Goal: Task Accomplishment & Management: Complete application form

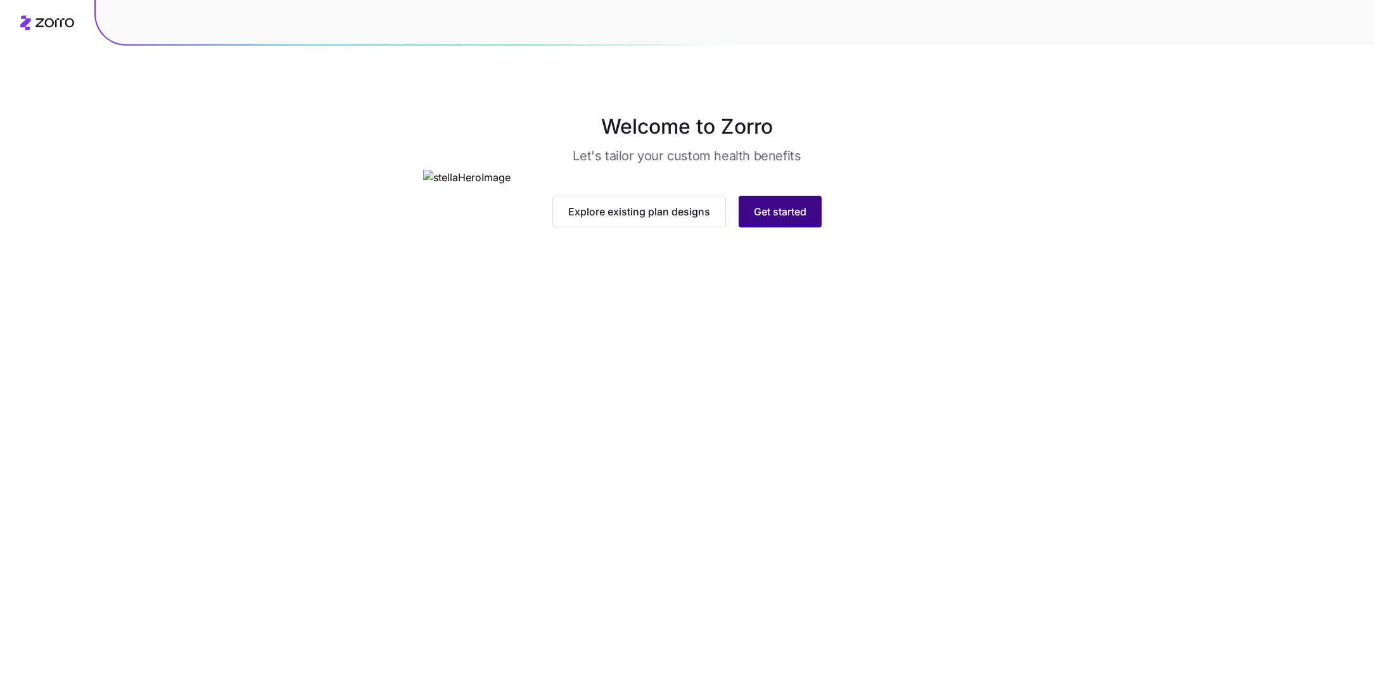
click at [777, 219] on span "Get started" at bounding box center [780, 211] width 53 height 15
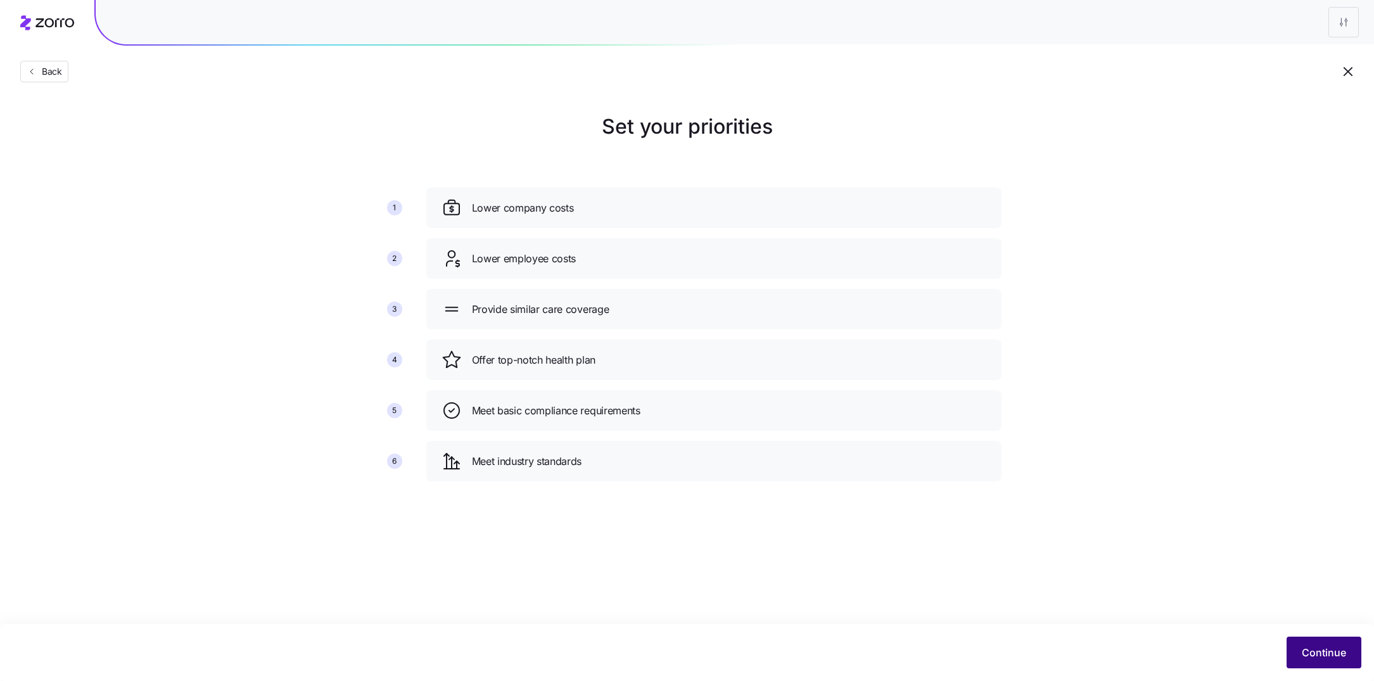
click at [1299, 643] on button "Continue" at bounding box center [1324, 653] width 75 height 32
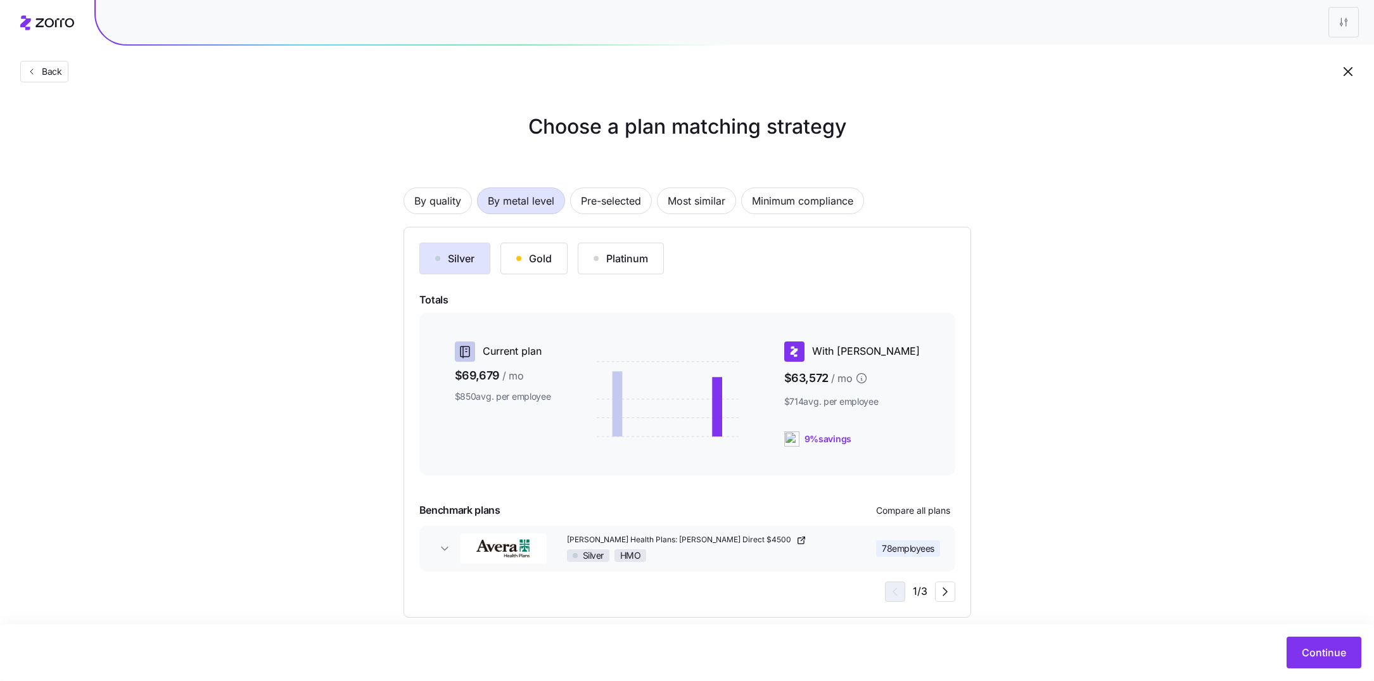
scroll to position [17, 0]
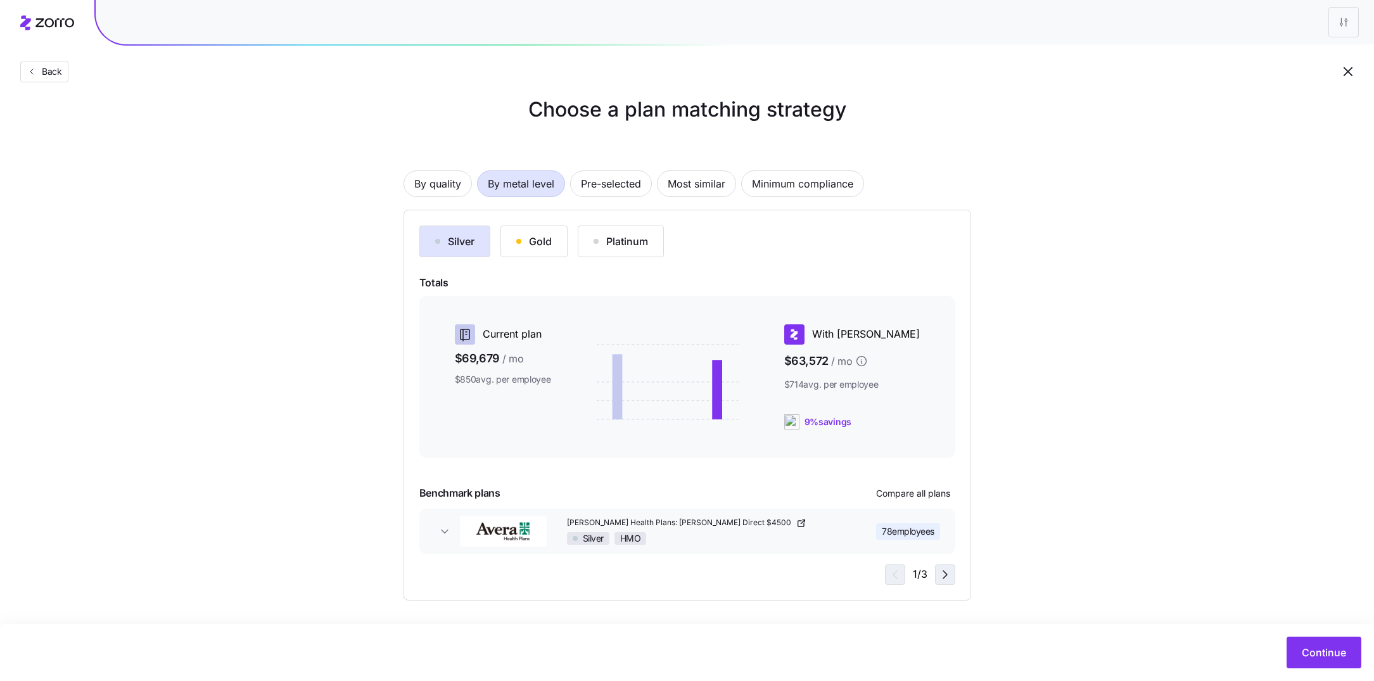
click at [943, 576] on icon "button" at bounding box center [945, 574] width 15 height 15
click at [943, 575] on icon "button" at bounding box center [945, 574] width 15 height 15
click at [896, 575] on icon "button" at bounding box center [893, 574] width 15 height 15
click at [438, 528] on icon "button" at bounding box center [444, 531] width 13 height 13
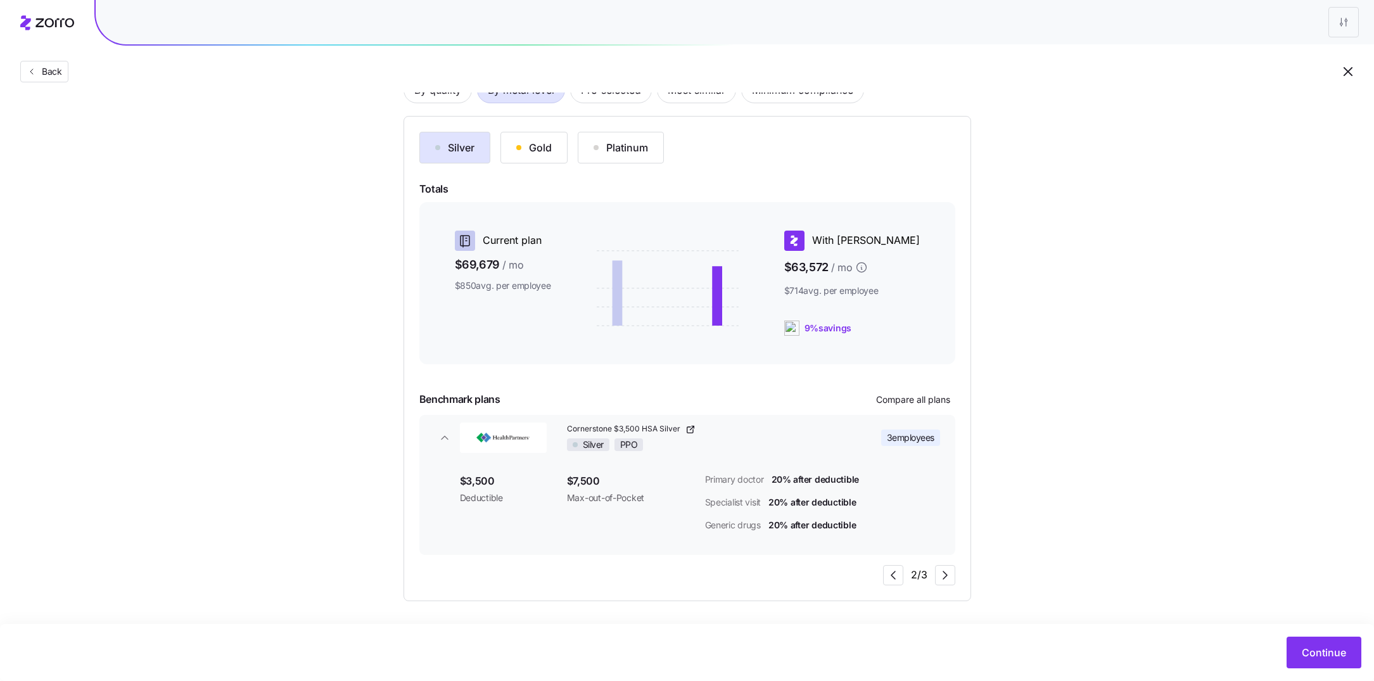
scroll to position [29, 0]
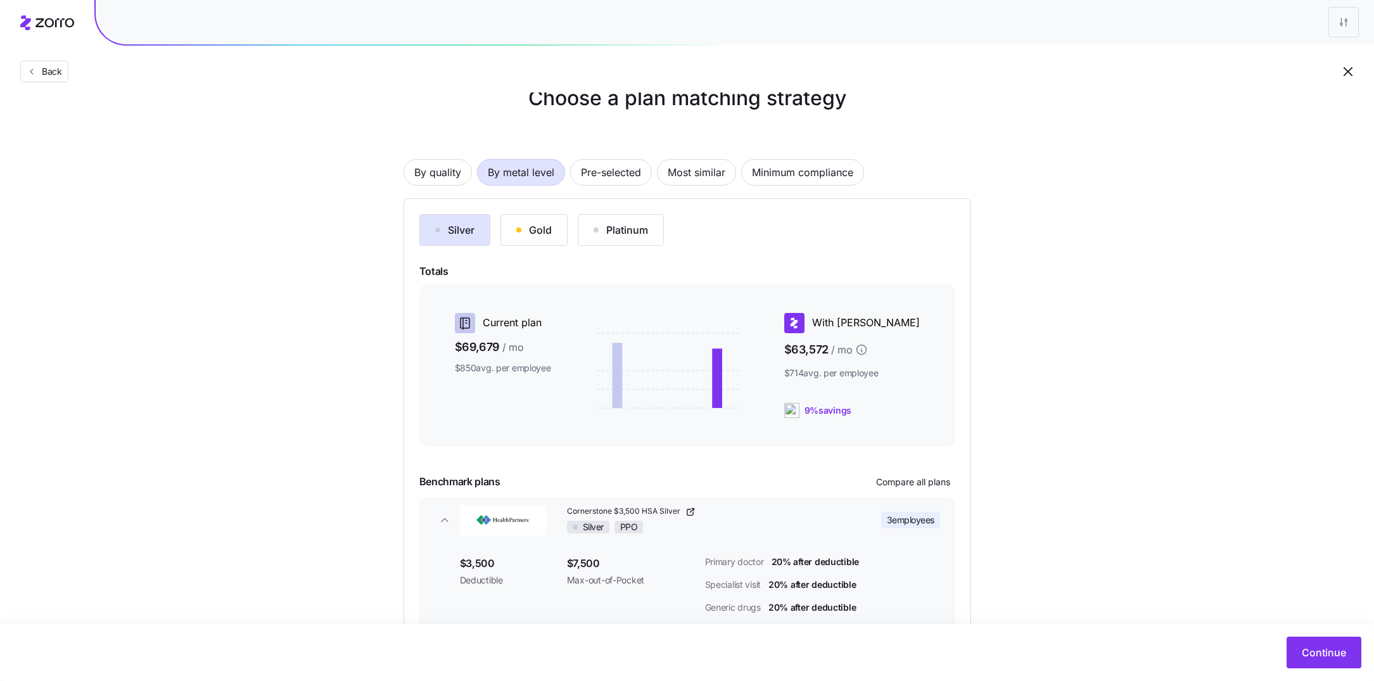
drag, startPoint x: 899, startPoint y: 414, endPoint x: 806, endPoint y: 414, distance: 92.5
click at [806, 414] on div "Current plan $69,679 / mo $850 avg. per employee With [PERSON_NAME] $63,572 / m…" at bounding box center [687, 365] width 505 height 115
click at [1045, 363] on div "Choose a plan matching strategy By quality By metal level Pre-selected Most sim…" at bounding box center [687, 383] width 1374 height 601
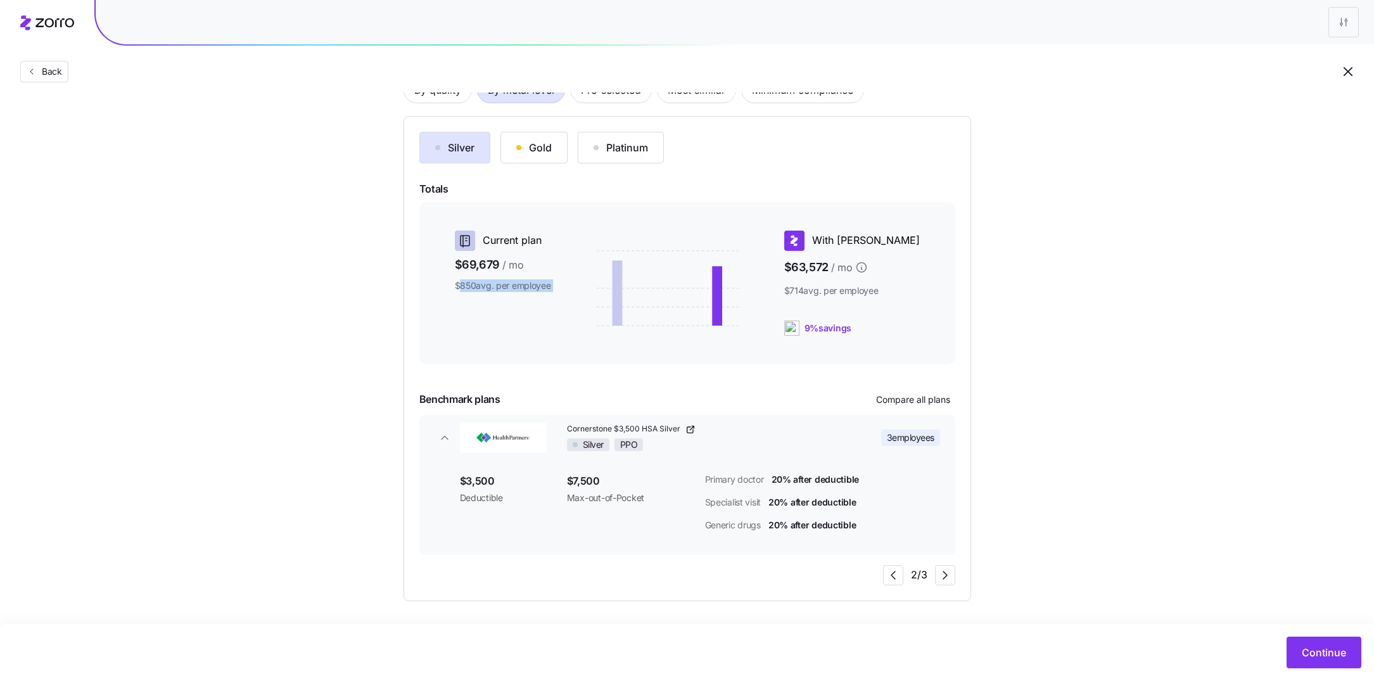
drag, startPoint x: 460, startPoint y: 287, endPoint x: 571, endPoint y: 295, distance: 111.1
click at [570, 295] on div "Current plan $69,679 / mo $850 avg. per employee With [PERSON_NAME] $63,572 / m…" at bounding box center [687, 283] width 505 height 115
click at [558, 321] on div at bounding box center [667, 283] width 223 height 115
drag, startPoint x: 932, startPoint y: 291, endPoint x: 821, endPoint y: 291, distance: 110.9
click at [821, 291] on div "With [PERSON_NAME] $63,572 / mo $714 avg. per employee 9% savings" at bounding box center [859, 283] width 161 height 115
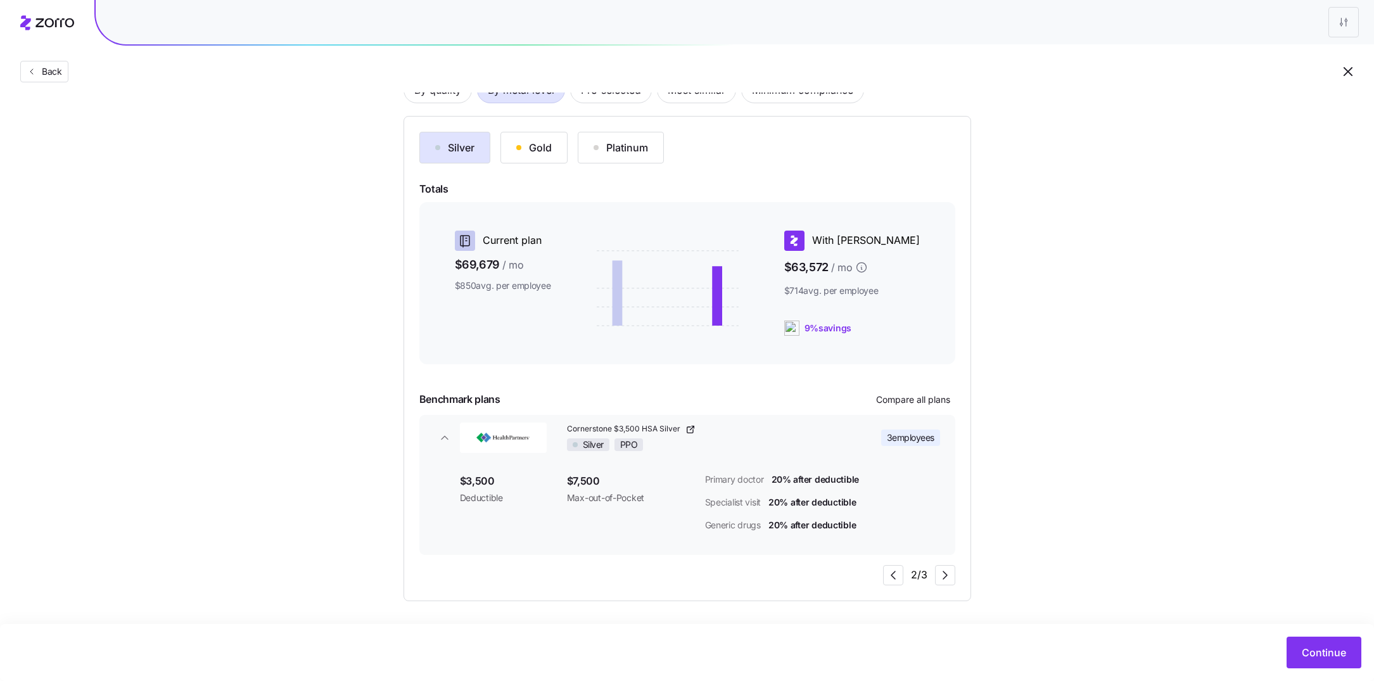
click at [980, 353] on div "Choose a plan matching strategy By quality By metal level Pre-selected Most sim…" at bounding box center [687, 301] width 628 height 601
click at [911, 393] on span "Compare all plans" at bounding box center [913, 399] width 74 height 13
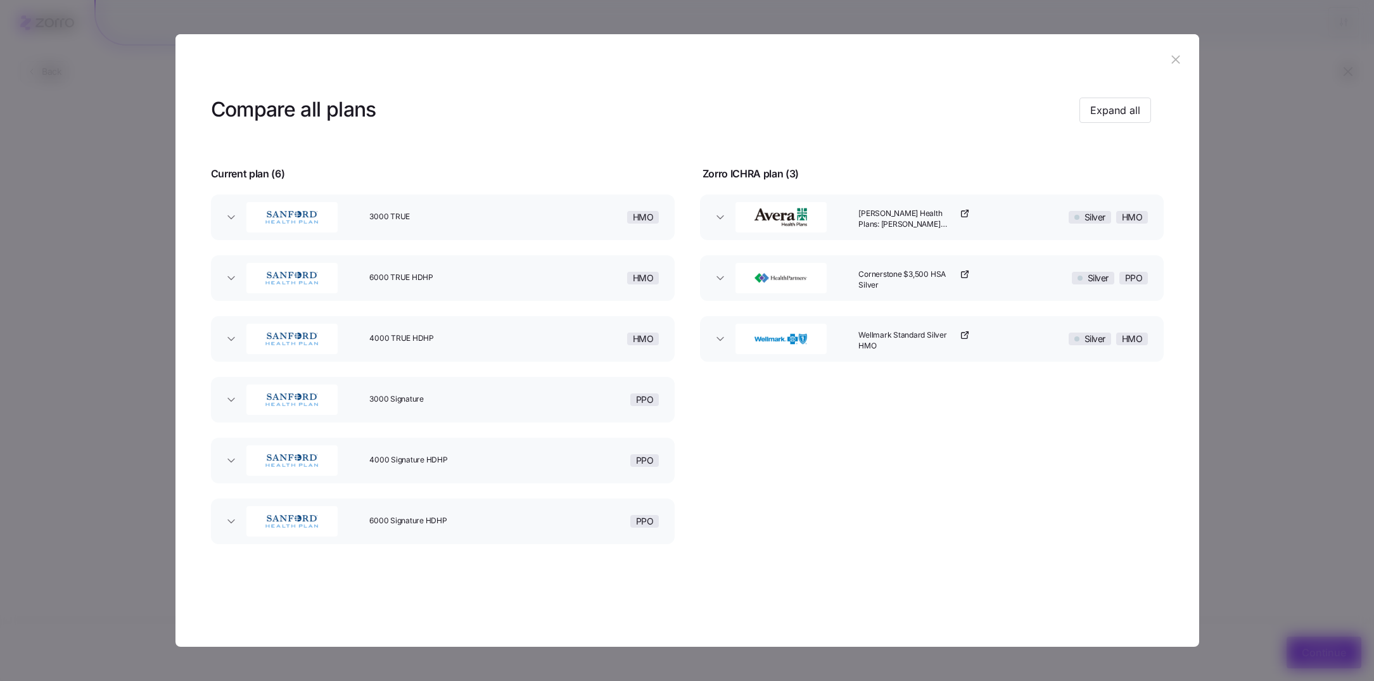
click at [409, 217] on span "3000 TRUE" at bounding box center [445, 217] width 152 height 11
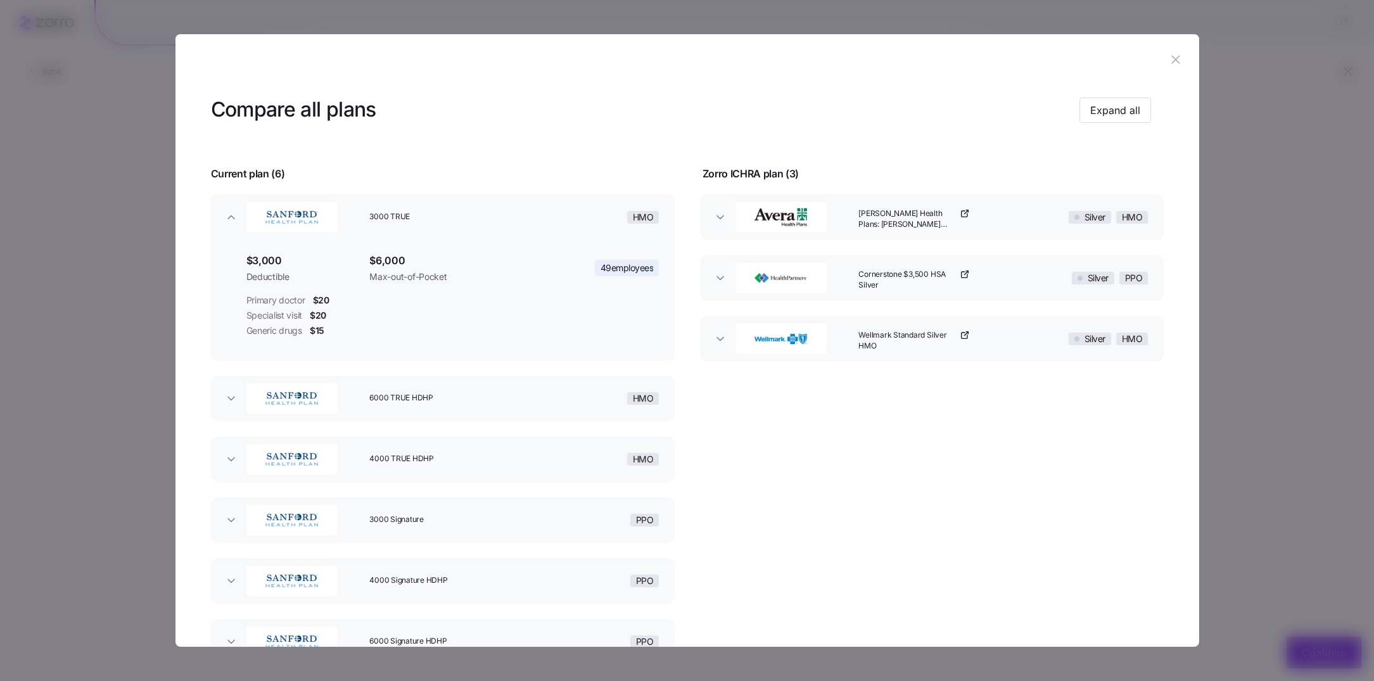
click at [507, 220] on span "3000 TRUE" at bounding box center [445, 217] width 152 height 11
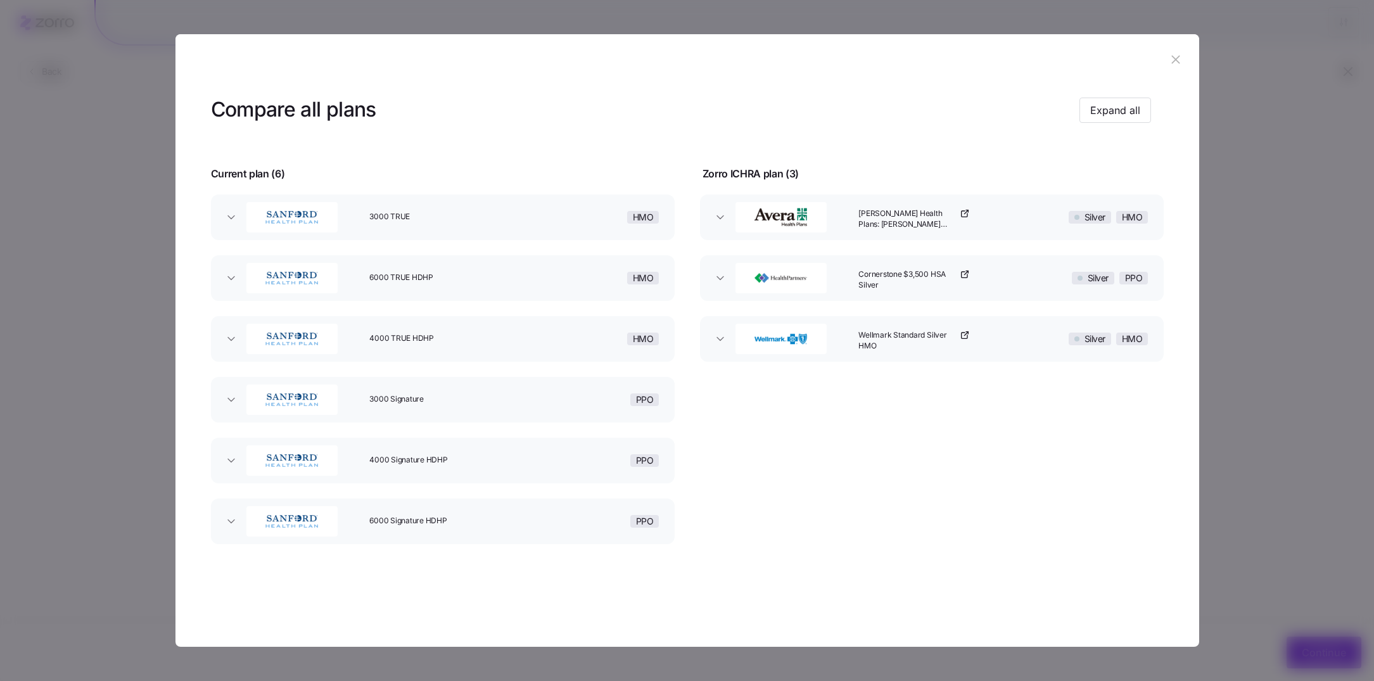
click at [469, 271] on div "6000 TRUE HDHP" at bounding box center [452, 278] width 176 height 41
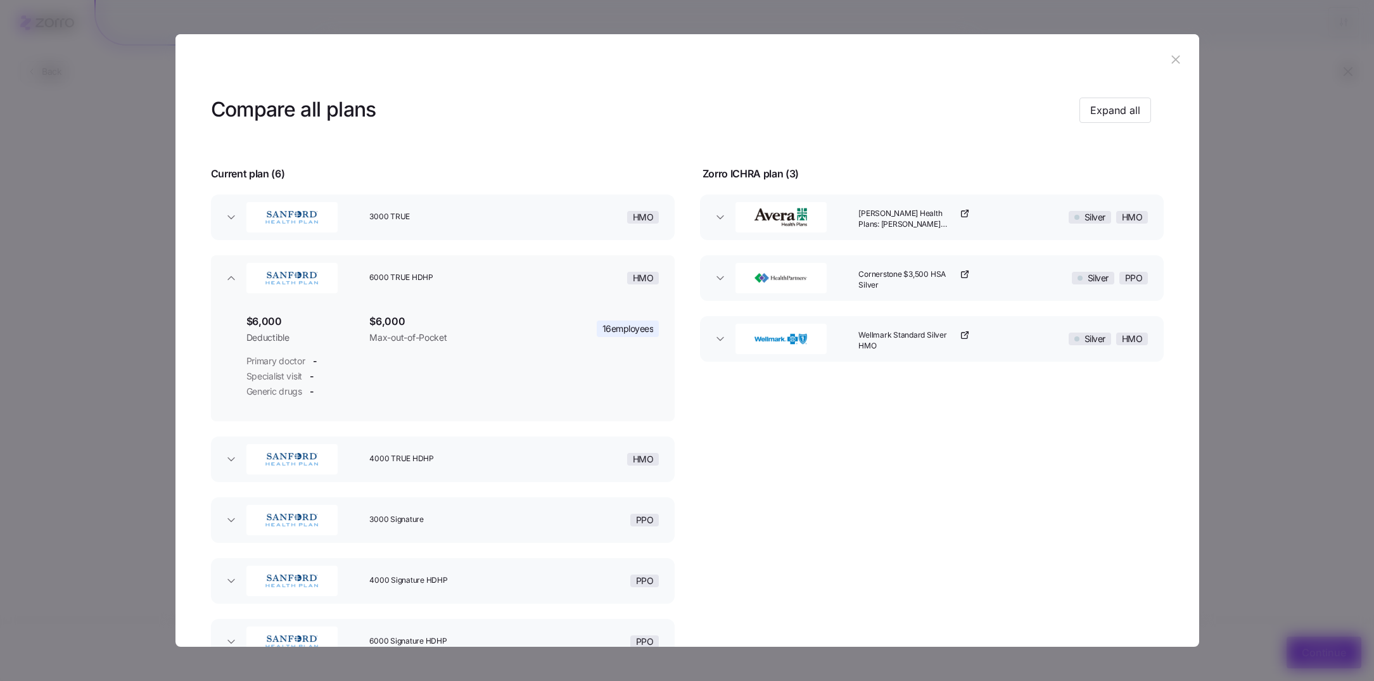
click at [469, 227] on div "3000 TRUE" at bounding box center [452, 217] width 176 height 41
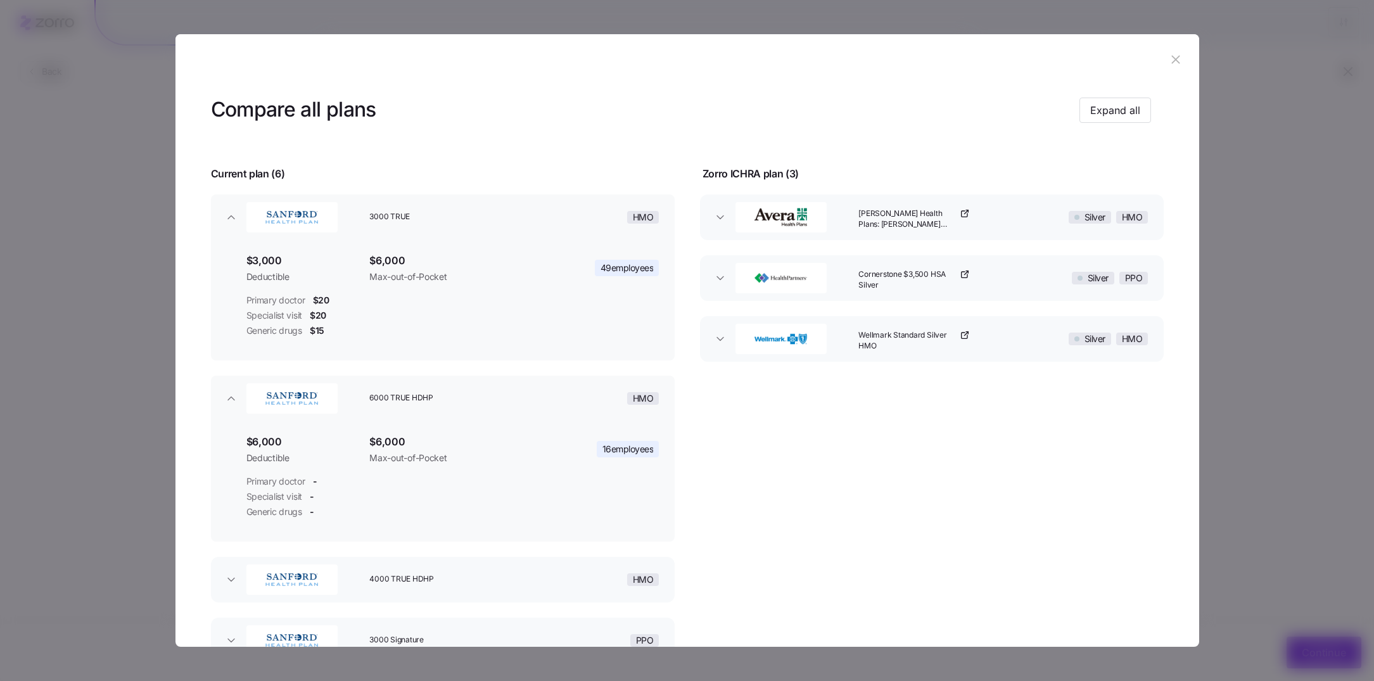
click at [455, 400] on span "6000 TRUE HDHP" at bounding box center [445, 398] width 152 height 11
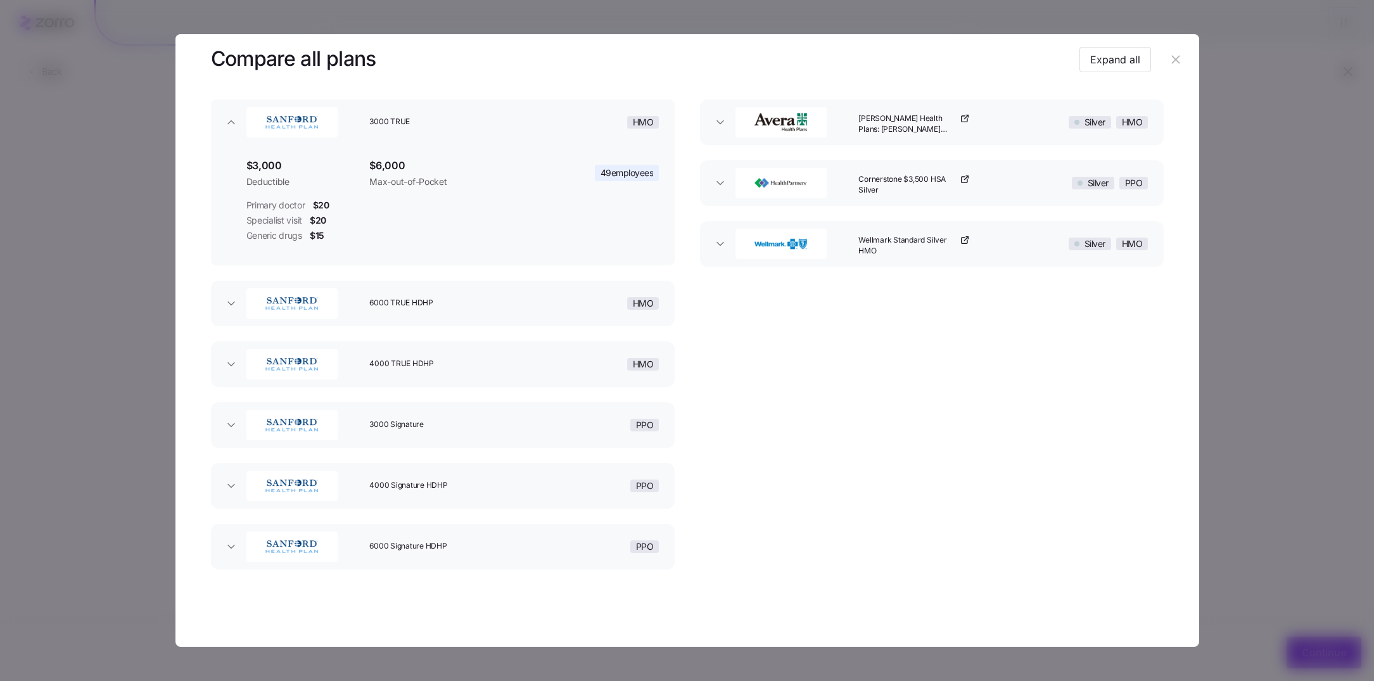
scroll to position [94, 0]
click at [1018, 253] on div "Wellmark Standard Silver HMO" at bounding box center [941, 244] width 176 height 41
click at [1019, 139] on button "[PERSON_NAME] Health Plans: [PERSON_NAME] Direct $4500 Silver HMO" at bounding box center [932, 123] width 464 height 46
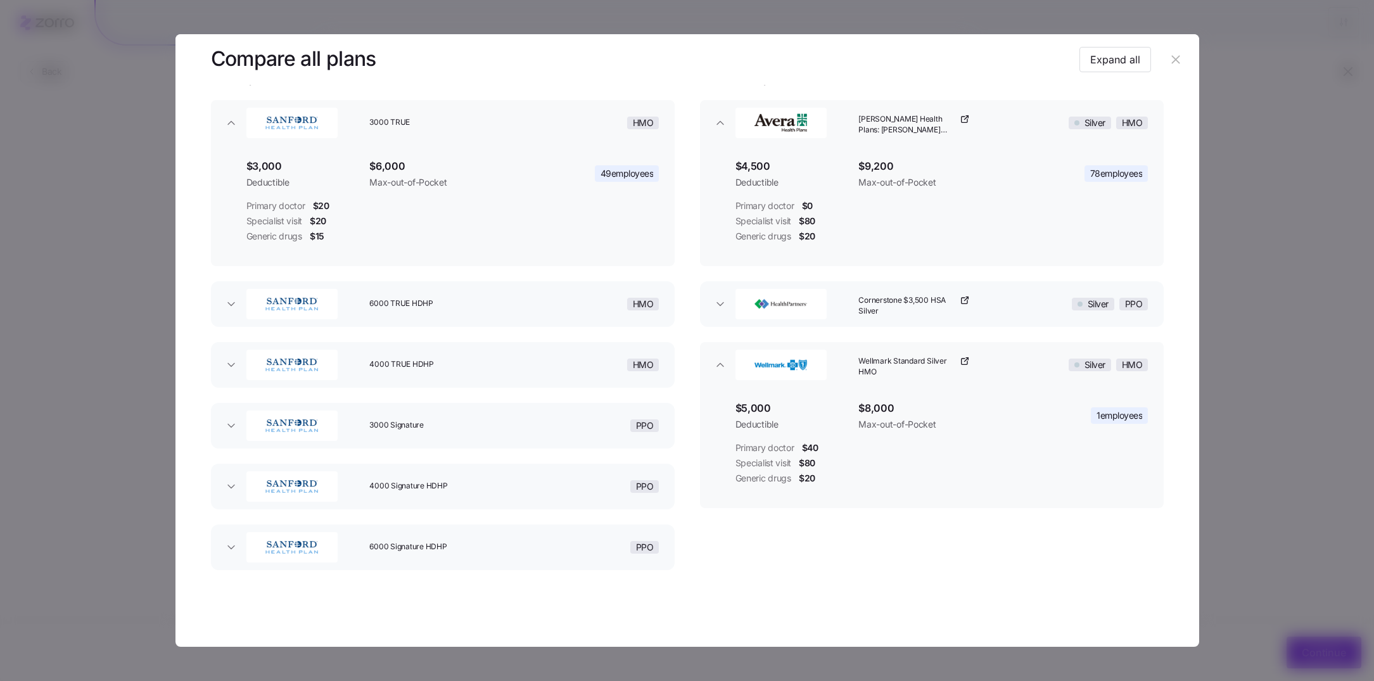
scroll to position [95, 0]
click at [461, 430] on div "3000 Signature" at bounding box center [452, 425] width 176 height 41
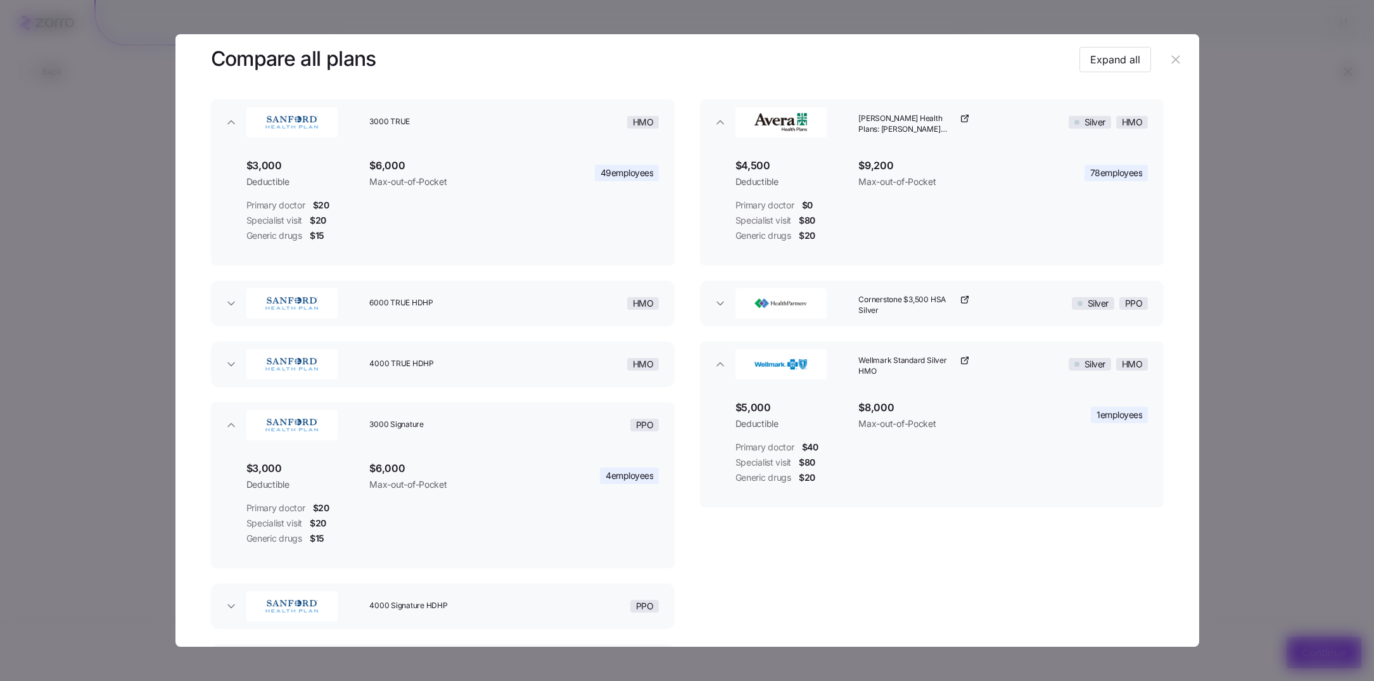
click at [571, 312] on div "HMO" at bounding box center [603, 303] width 124 height 41
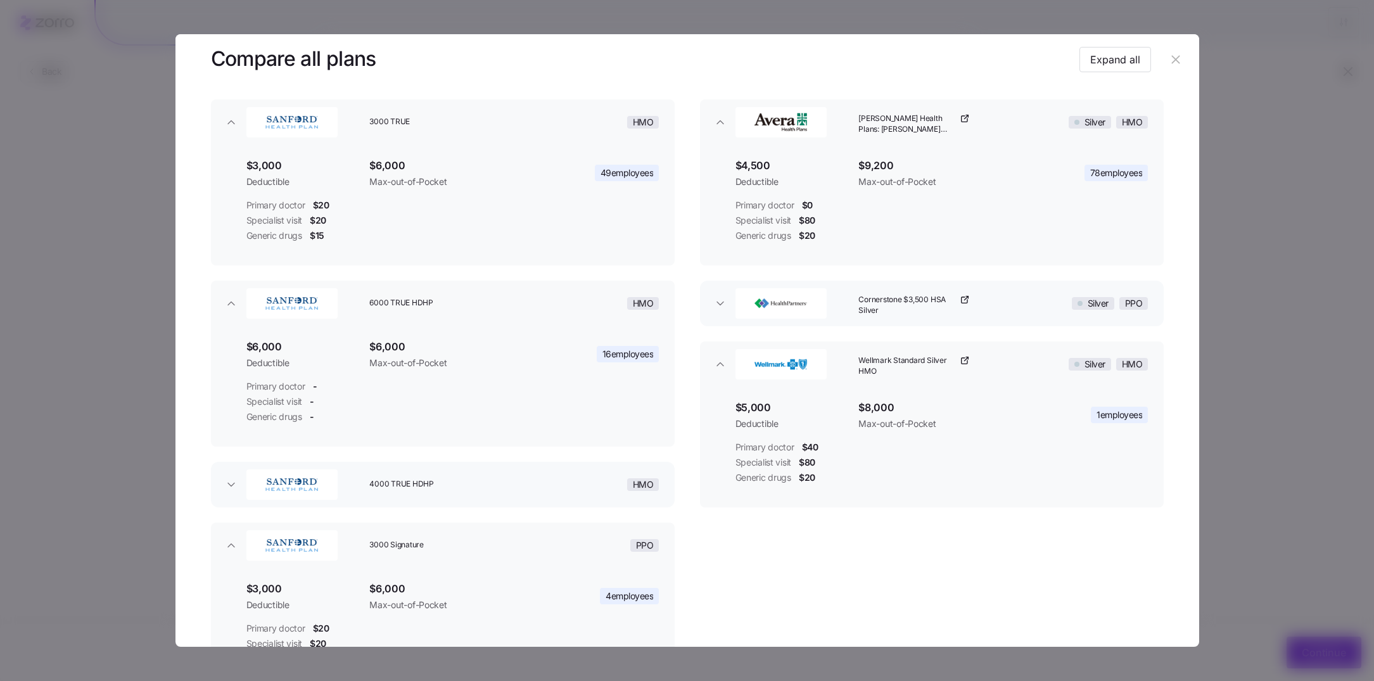
click at [553, 466] on button "4000 TRUE HDHP HMO" at bounding box center [443, 485] width 464 height 46
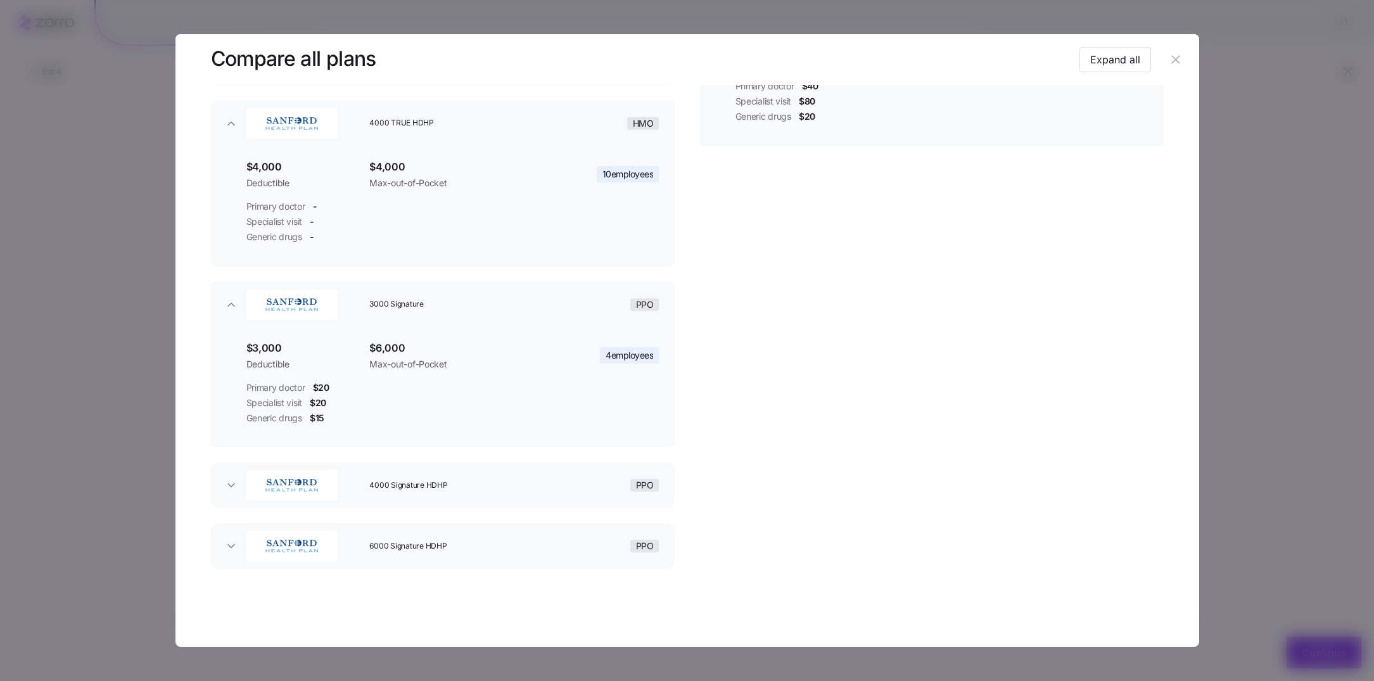
scroll to position [455, 0]
click at [555, 499] on div "PPO" at bounding box center [603, 486] width 124 height 41
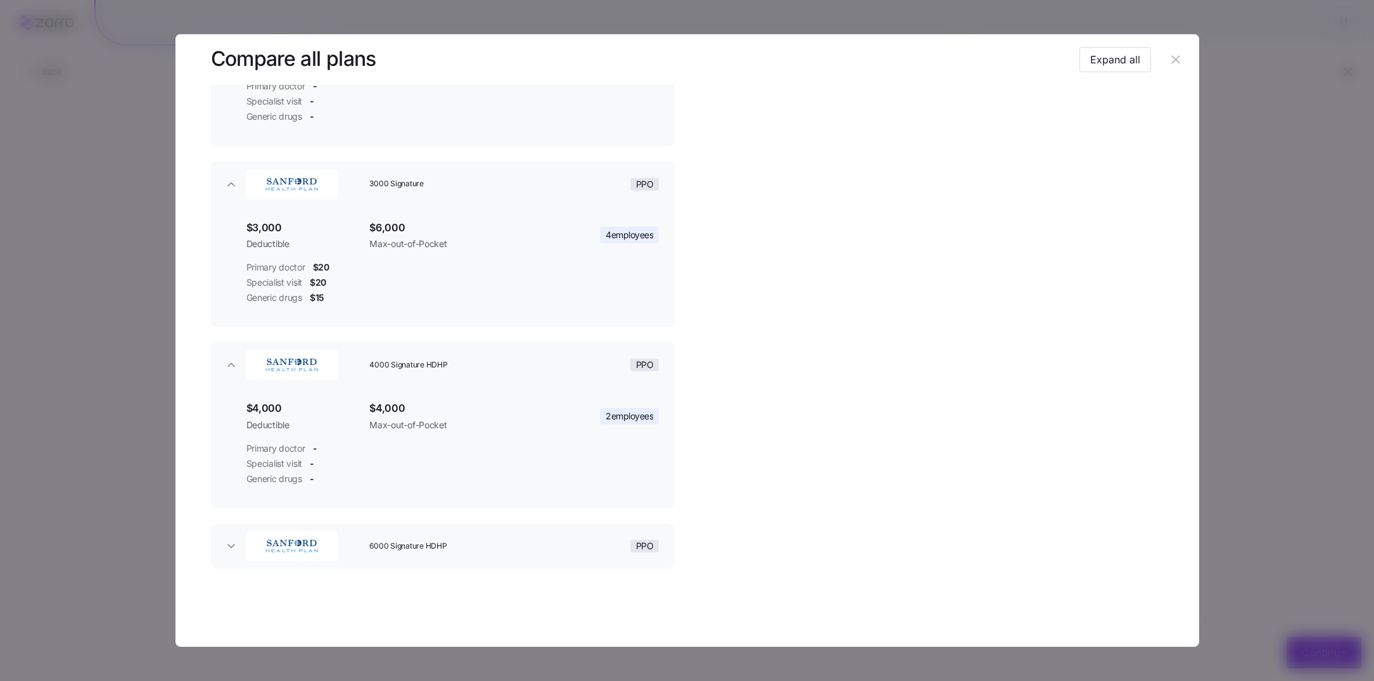
click at [555, 562] on button "6000 Signature HDHP PPO" at bounding box center [443, 546] width 464 height 46
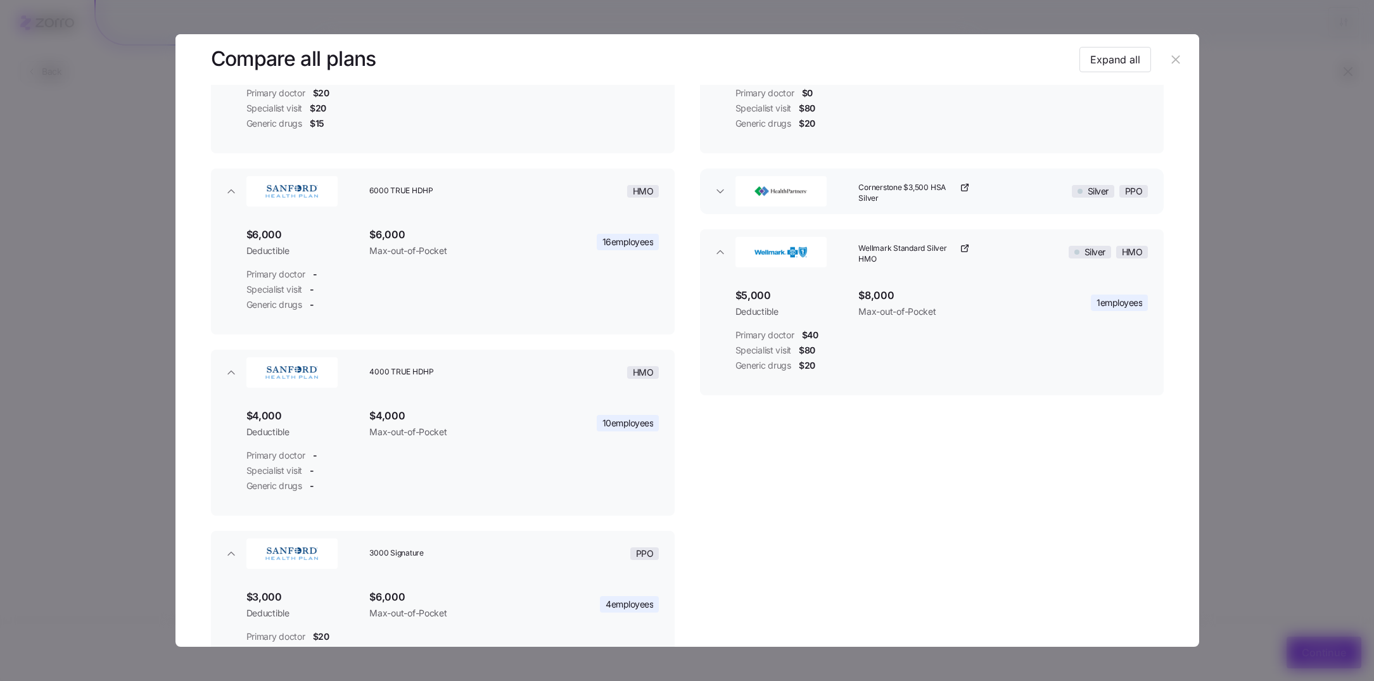
scroll to position [0, 0]
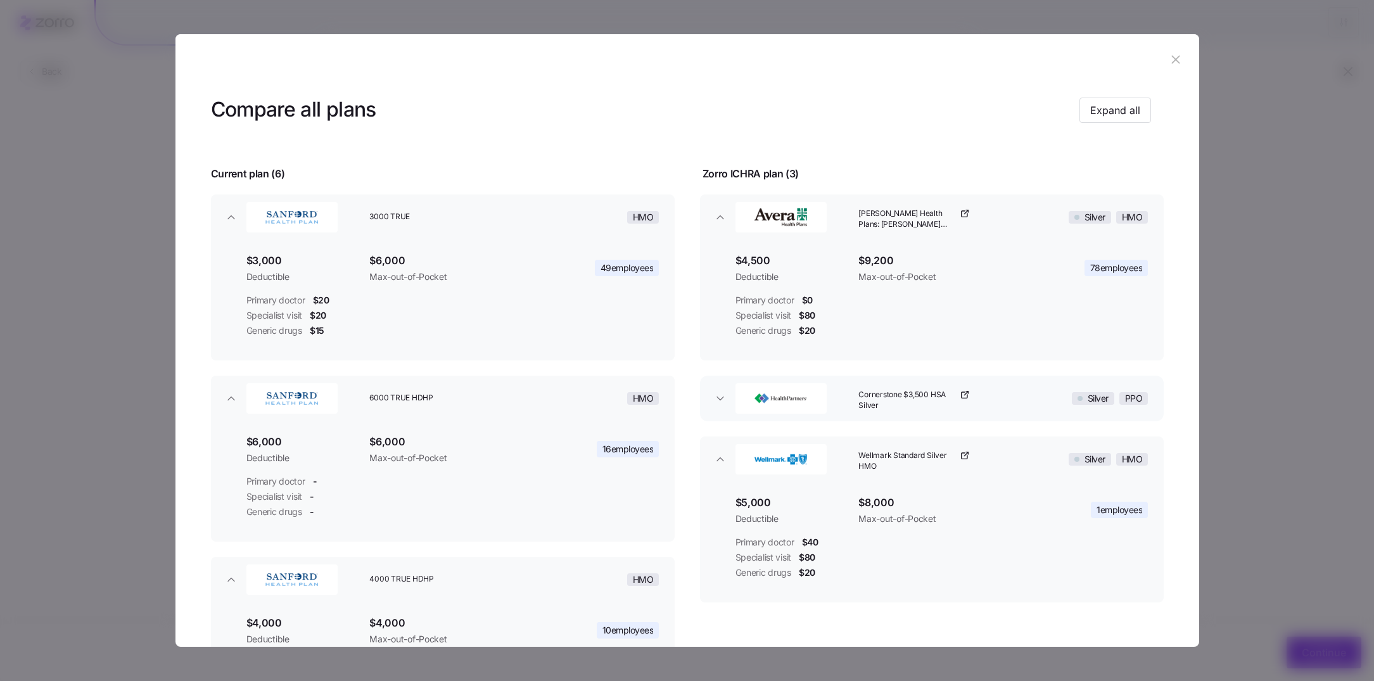
click at [1173, 63] on icon "button" at bounding box center [1176, 59] width 8 height 8
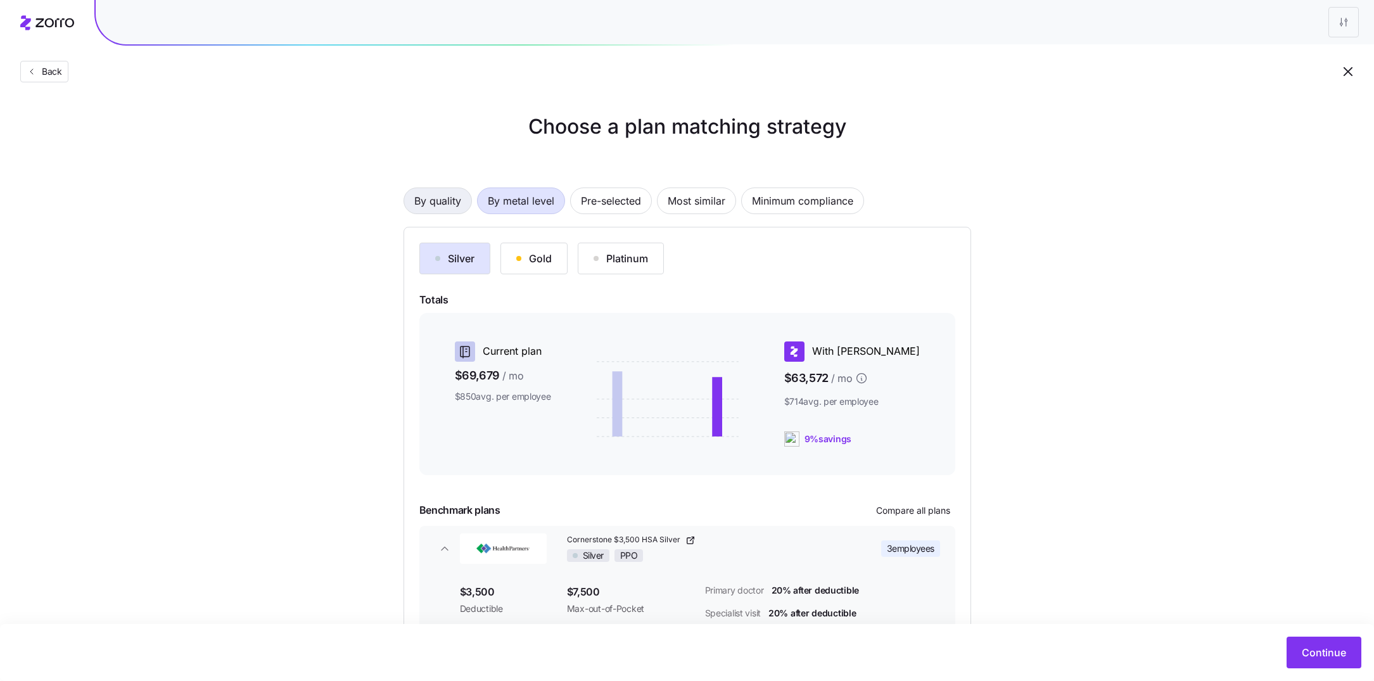
click at [451, 205] on span "By quality" at bounding box center [437, 200] width 47 height 25
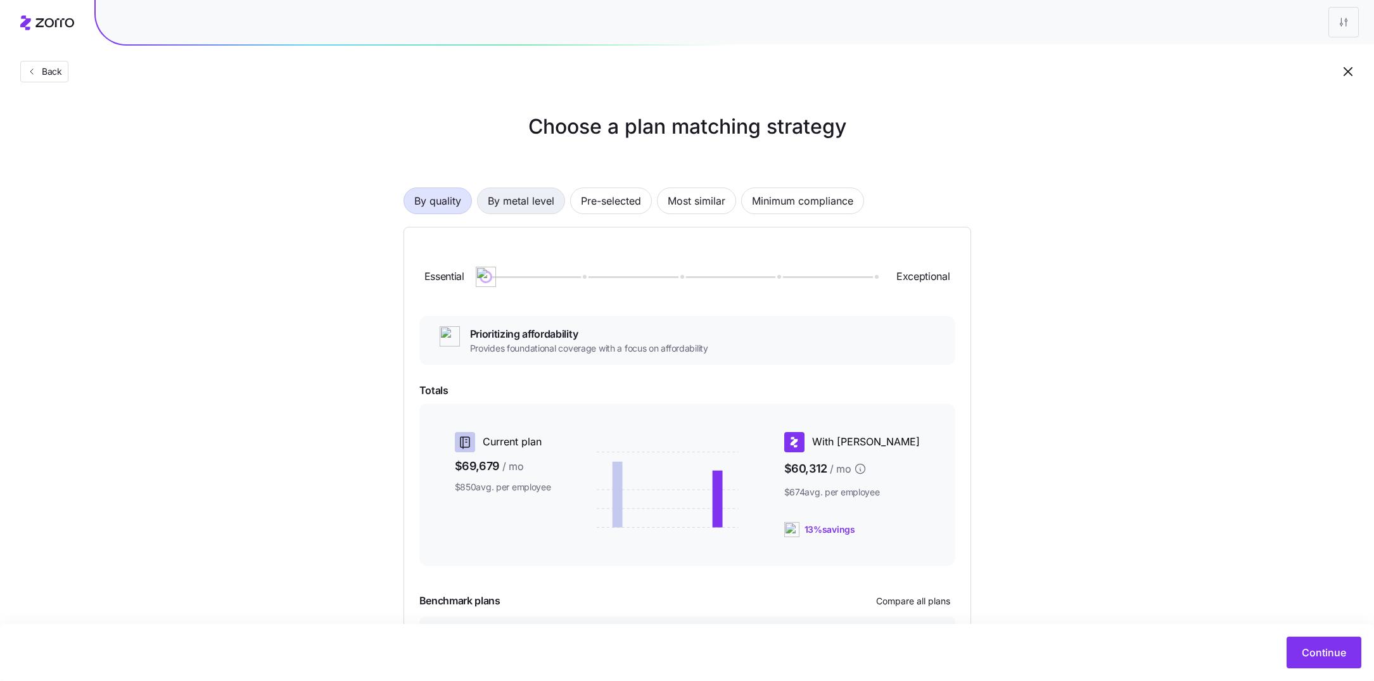
click at [534, 203] on span "By metal level" at bounding box center [521, 200] width 67 height 25
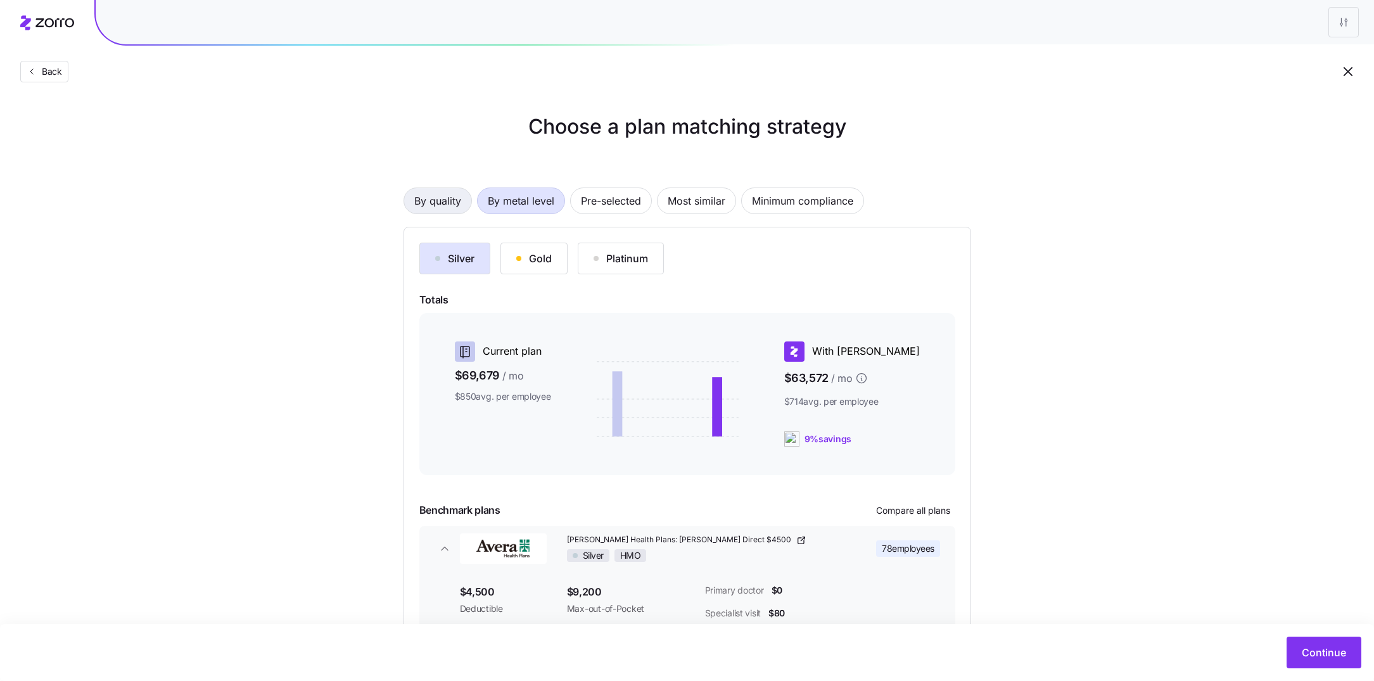
click at [438, 194] on span "By quality" at bounding box center [437, 200] width 47 height 25
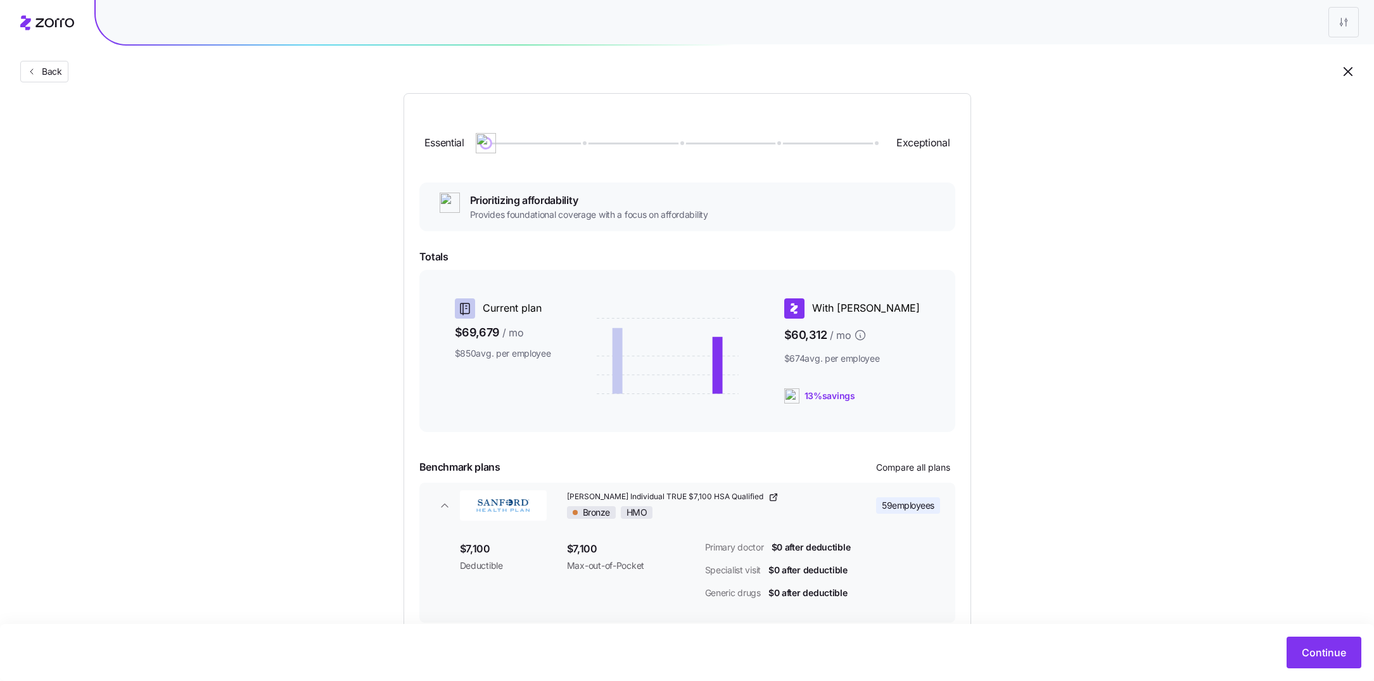
scroll to position [201, 0]
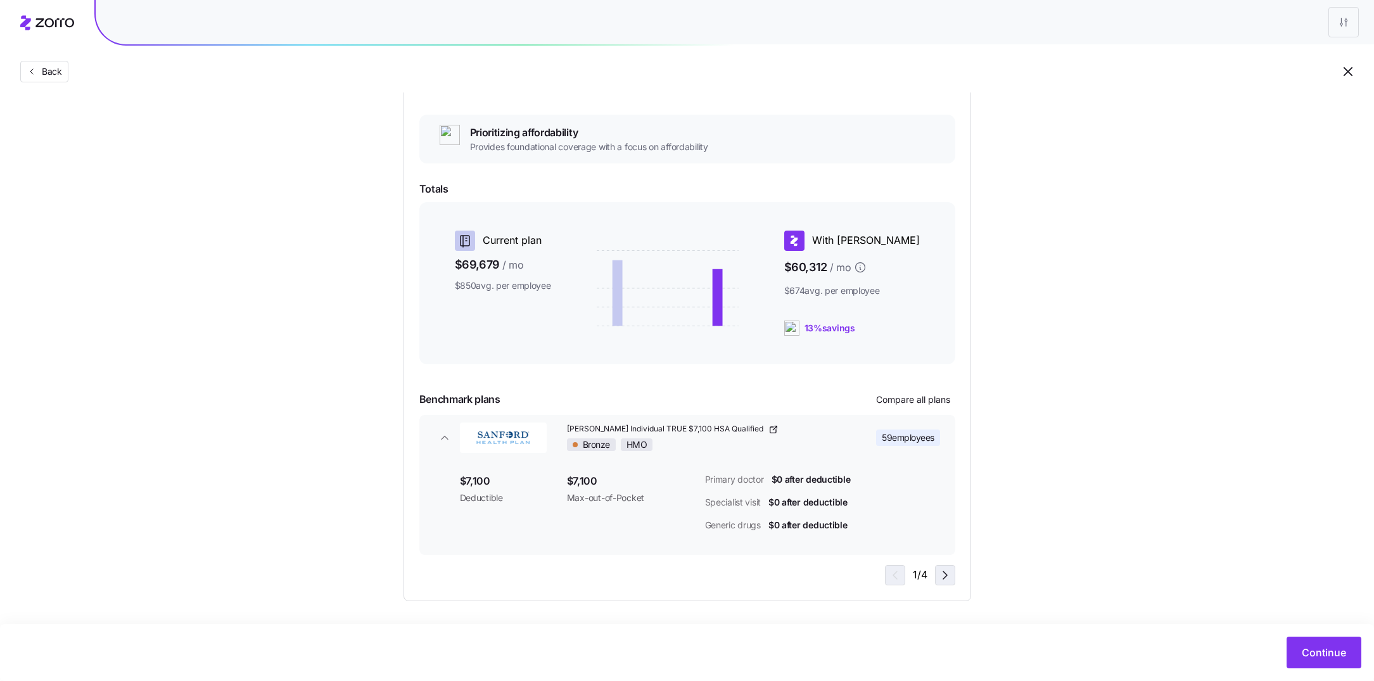
click at [940, 575] on icon "button" at bounding box center [945, 575] width 15 height 15
click at [900, 577] on icon "button" at bounding box center [893, 575] width 15 height 15
click at [898, 578] on icon "button" at bounding box center [893, 575] width 15 height 15
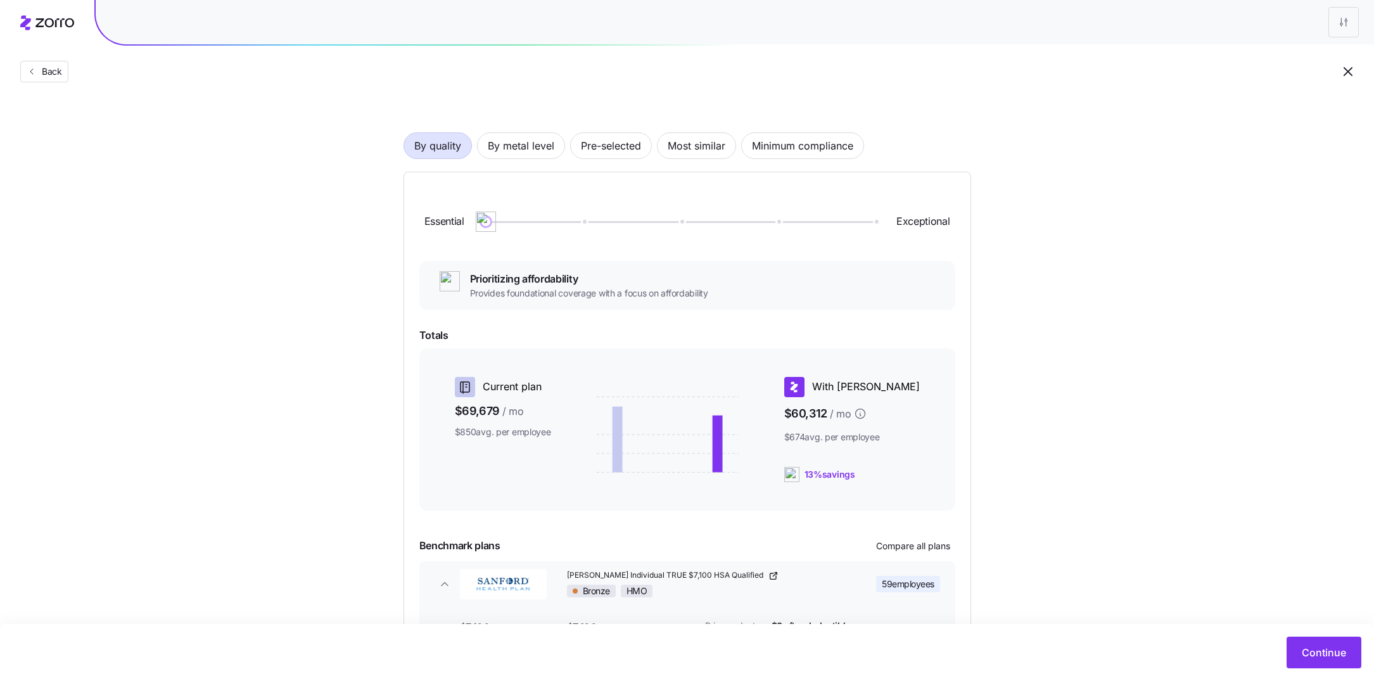
scroll to position [54, 0]
click at [505, 146] on span "By metal level" at bounding box center [521, 146] width 67 height 25
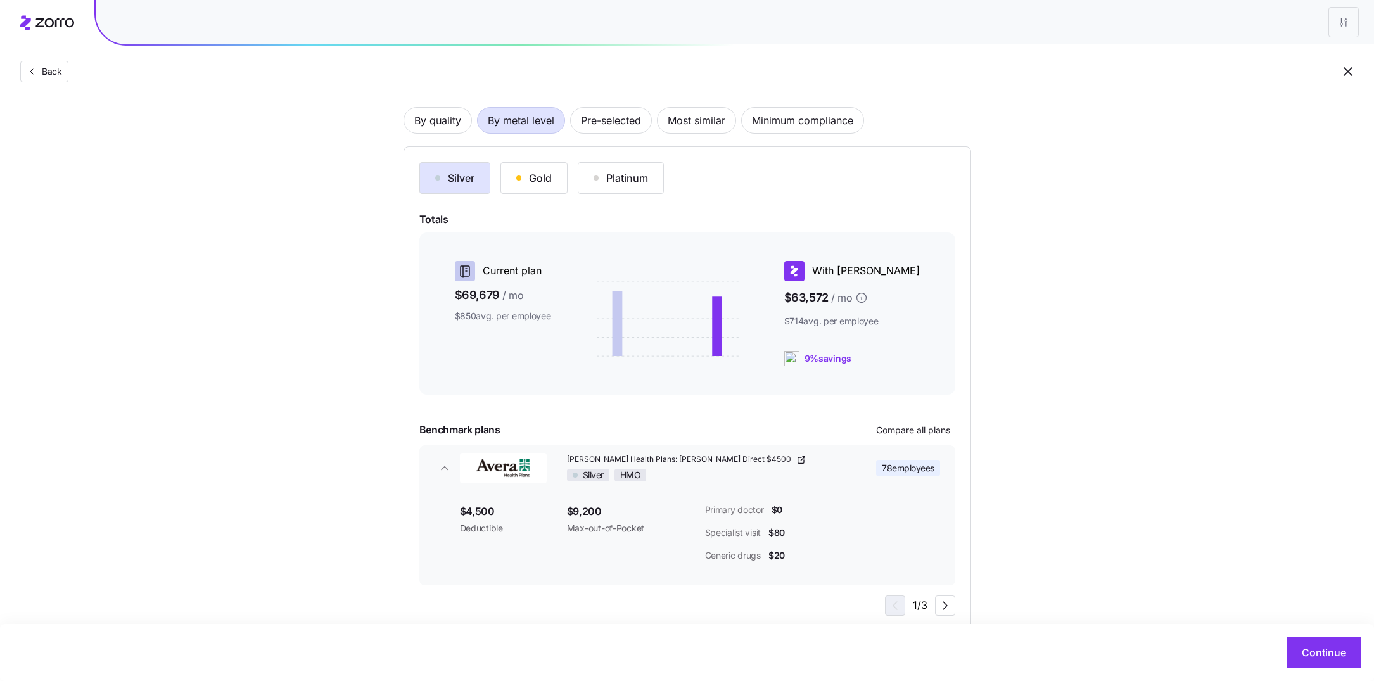
scroll to position [84, 0]
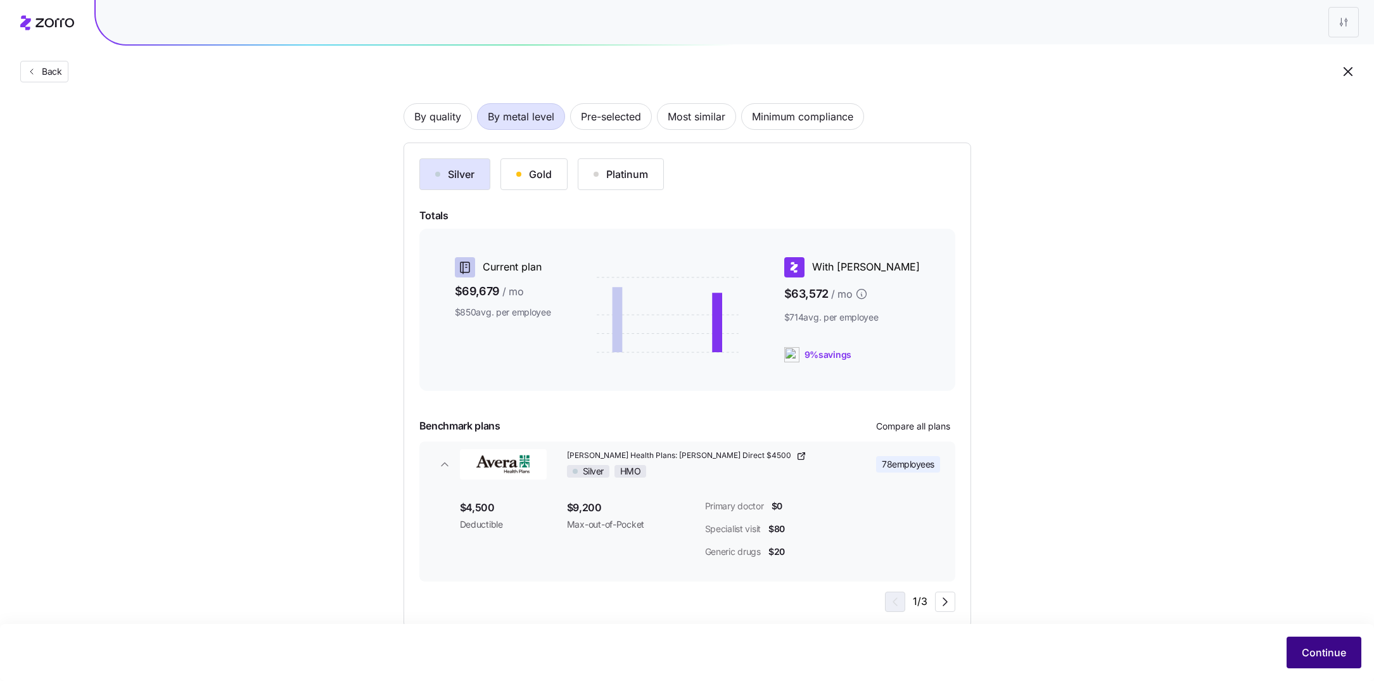
click at [1322, 658] on span "Continue" at bounding box center [1324, 652] width 44 height 15
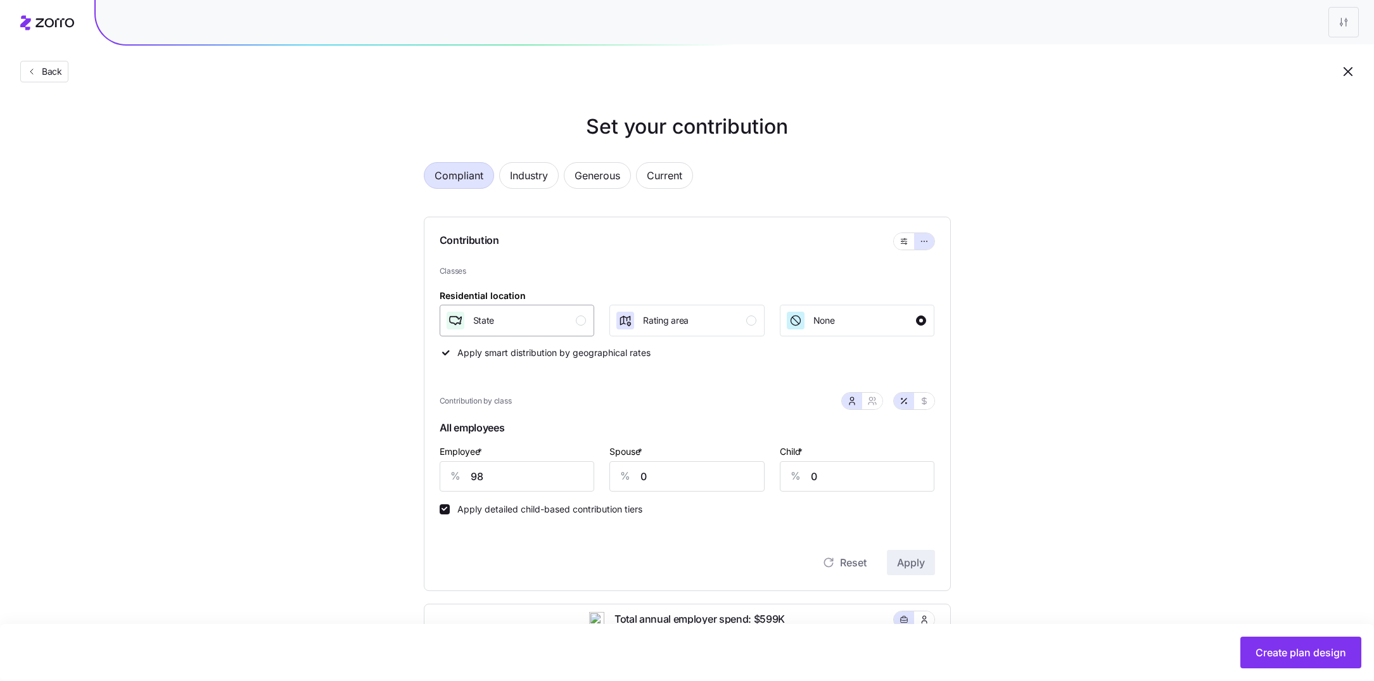
click at [528, 331] on button "State" at bounding box center [517, 321] width 155 height 32
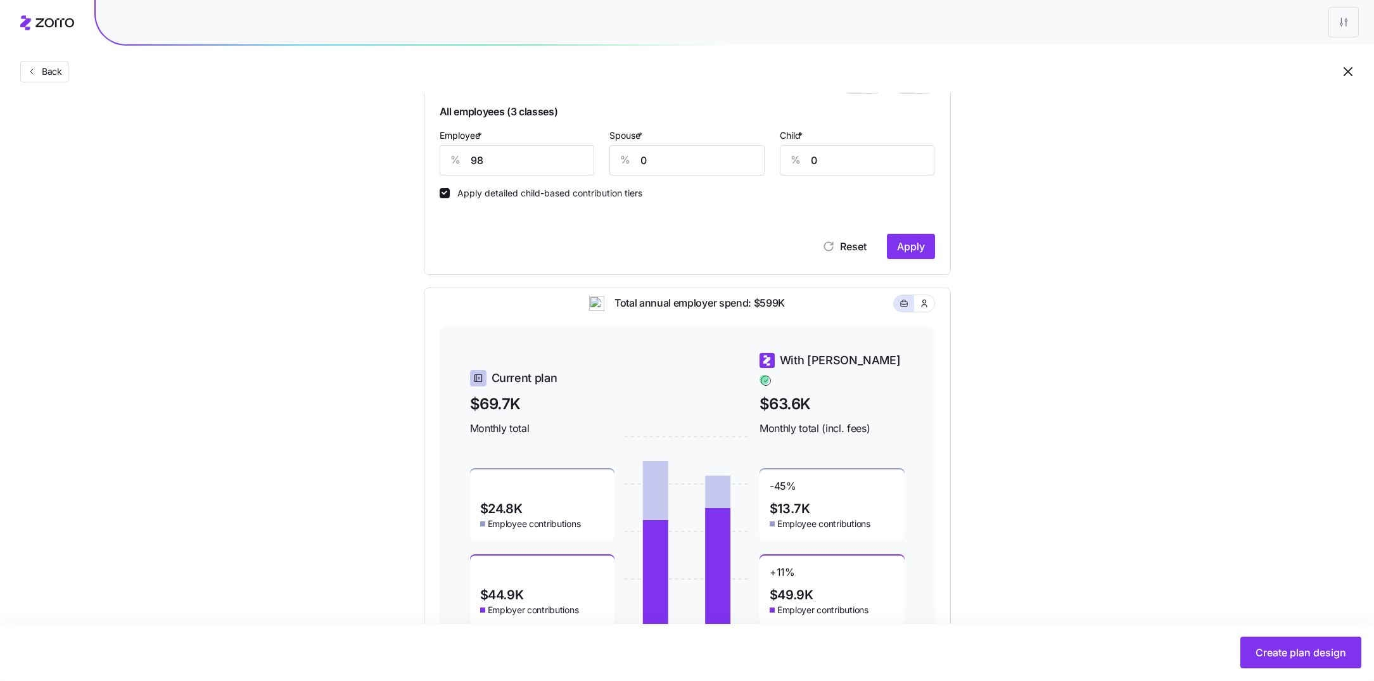
scroll to position [317, 0]
click at [1287, 671] on div "Create plan design" at bounding box center [687, 652] width 1374 height 57
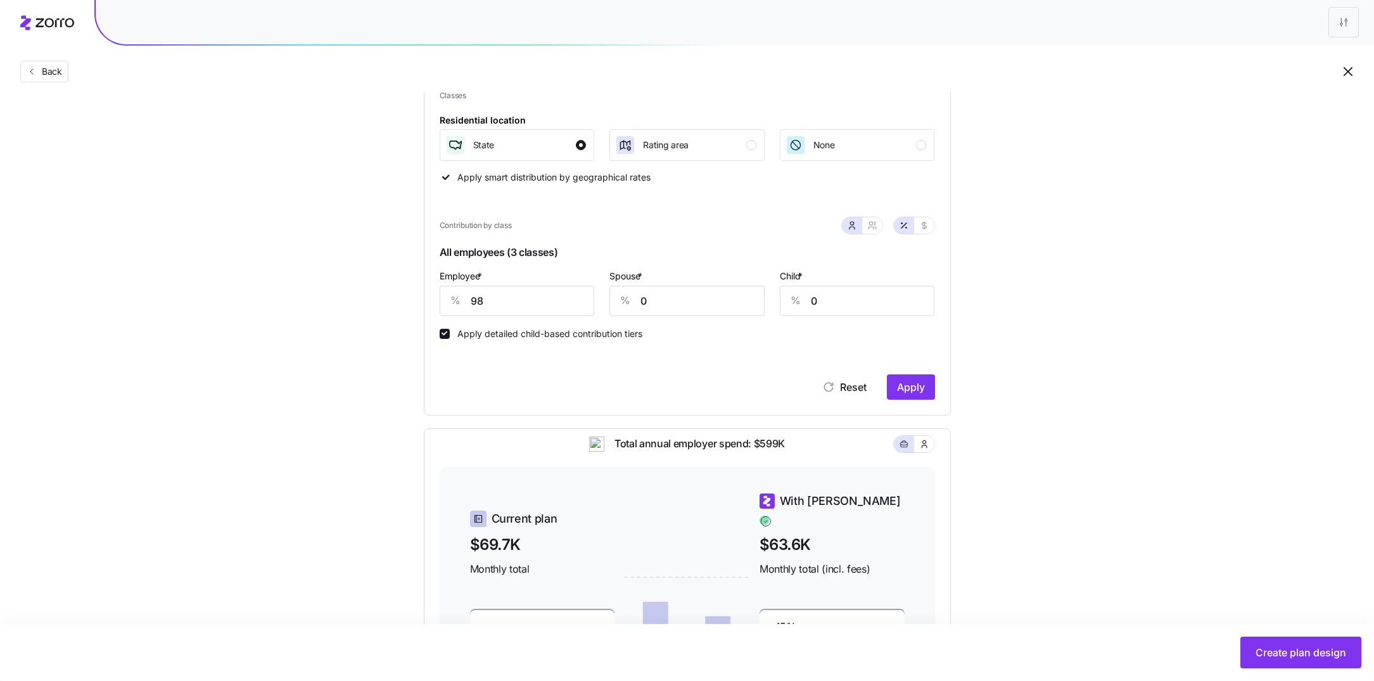
scroll to position [158, 0]
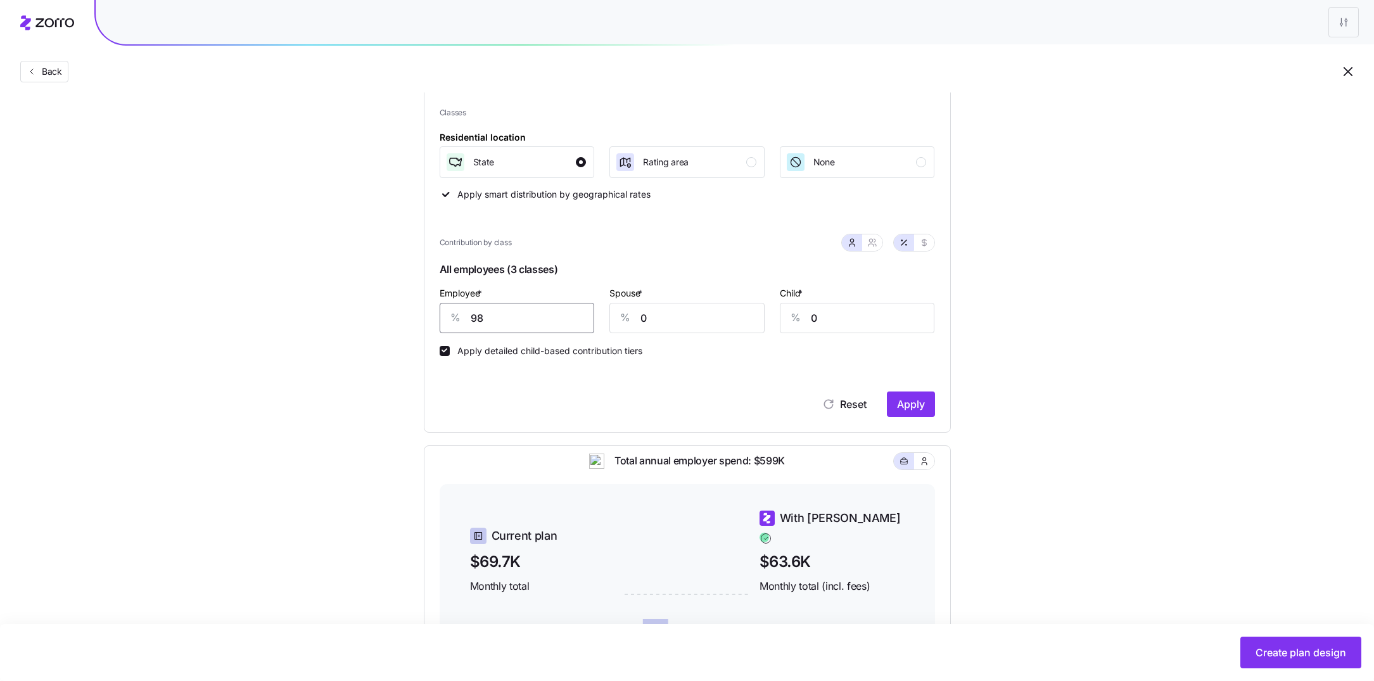
click at [505, 314] on input "98" at bounding box center [517, 318] width 155 height 30
type input "75"
click at [906, 407] on span "Apply" at bounding box center [911, 404] width 28 height 15
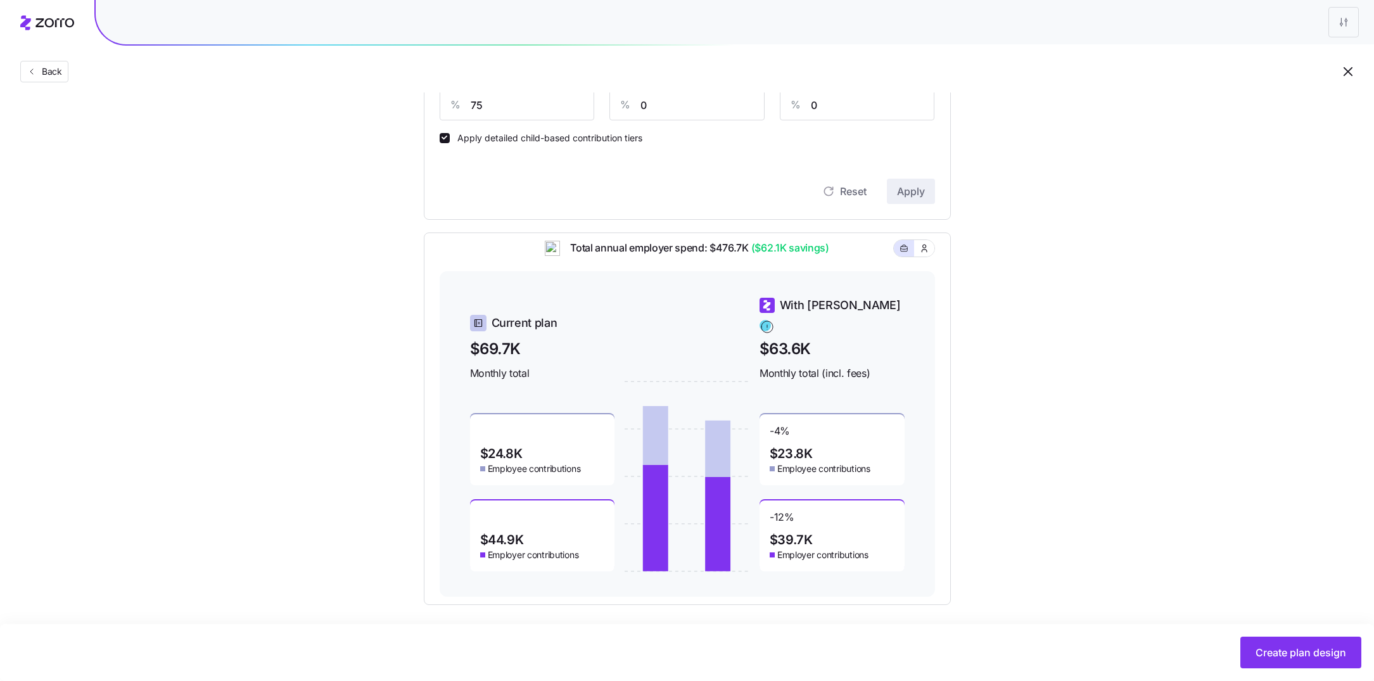
scroll to position [371, 0]
click at [1277, 640] on button "Create plan design" at bounding box center [1300, 653] width 121 height 32
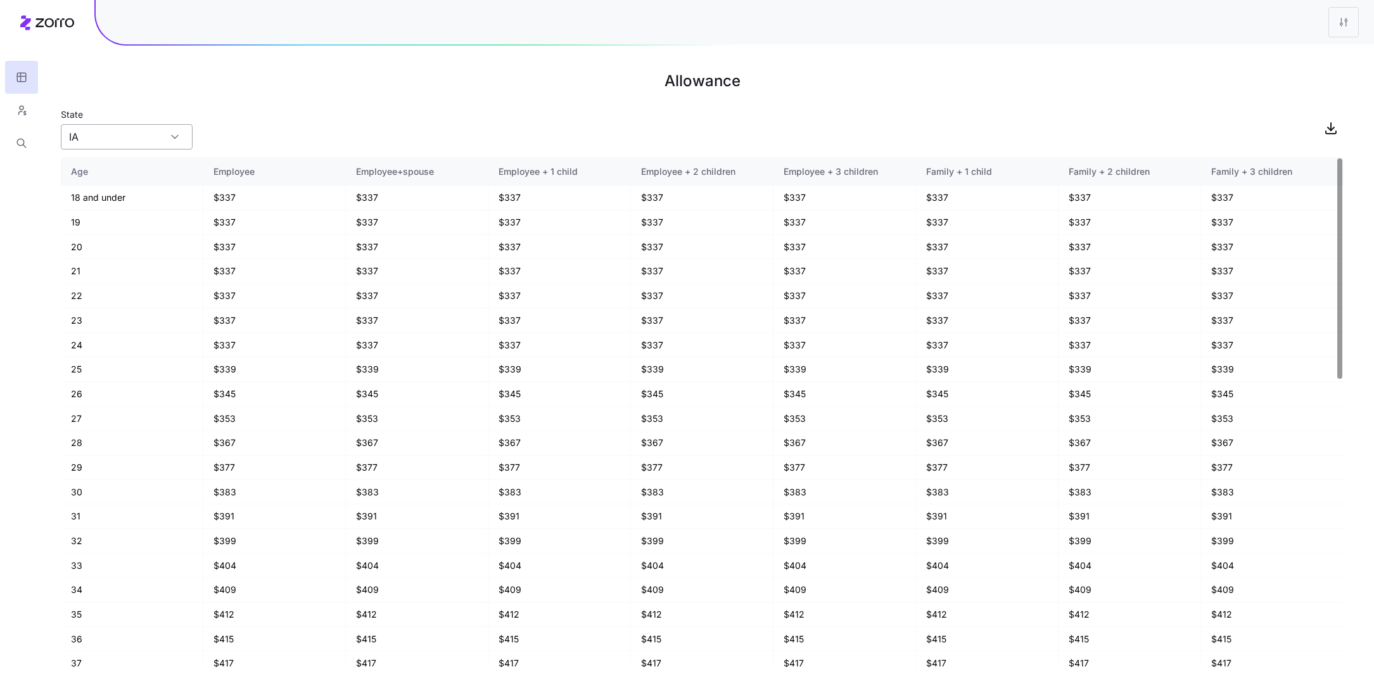
click at [102, 133] on input "IA" at bounding box center [127, 136] width 132 height 25
click at [105, 210] on div "SD" at bounding box center [127, 220] width 122 height 24
click at [126, 139] on input "SD" at bounding box center [127, 136] width 132 height 25
click at [118, 192] on div "MN" at bounding box center [127, 196] width 122 height 24
click at [230, 135] on div "State [US_STATE]" at bounding box center [702, 127] width 1283 height 43
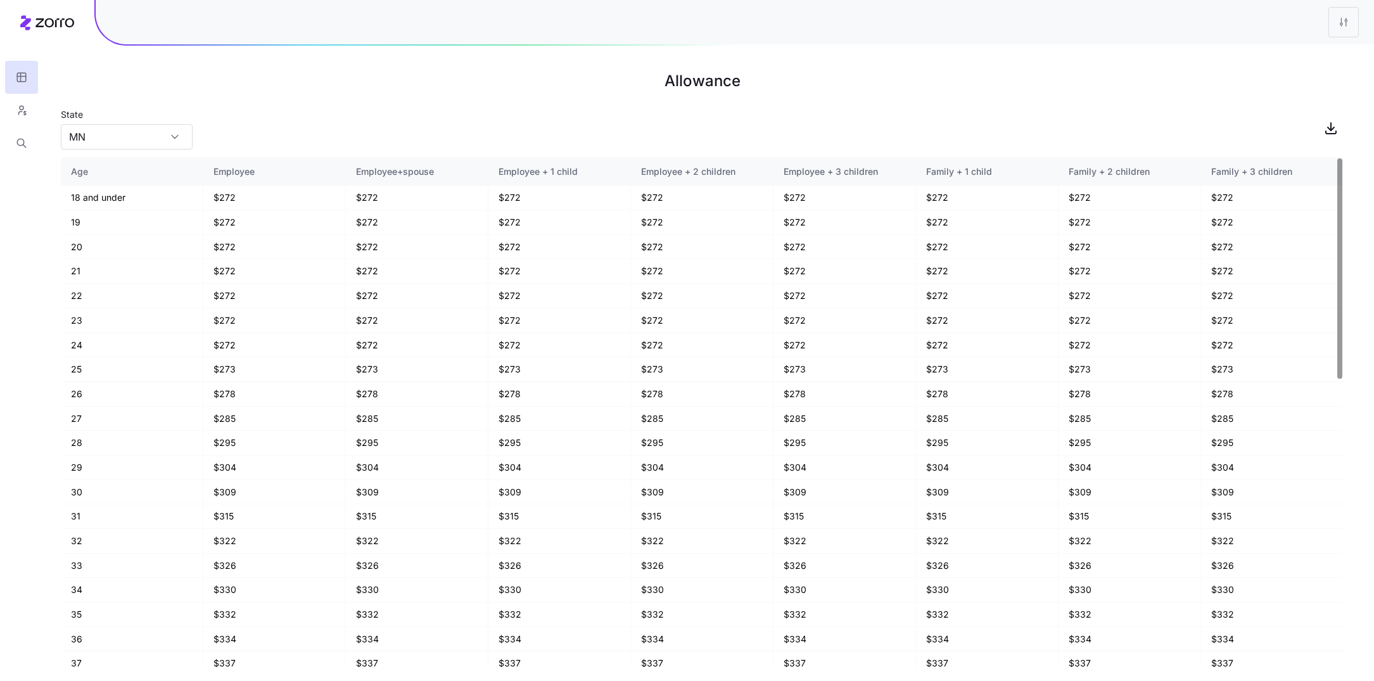
click at [121, 153] on main "Allowance State [US_STATE] Age Employee Employee+spouse Employee + 1 child Empl…" at bounding box center [687, 340] width 1374 height 681
click at [121, 144] on input "MN" at bounding box center [127, 136] width 132 height 25
click at [120, 167] on div "IA" at bounding box center [127, 172] width 122 height 24
type input "IA"
click at [251, 144] on div "State [US_STATE]" at bounding box center [702, 127] width 1283 height 43
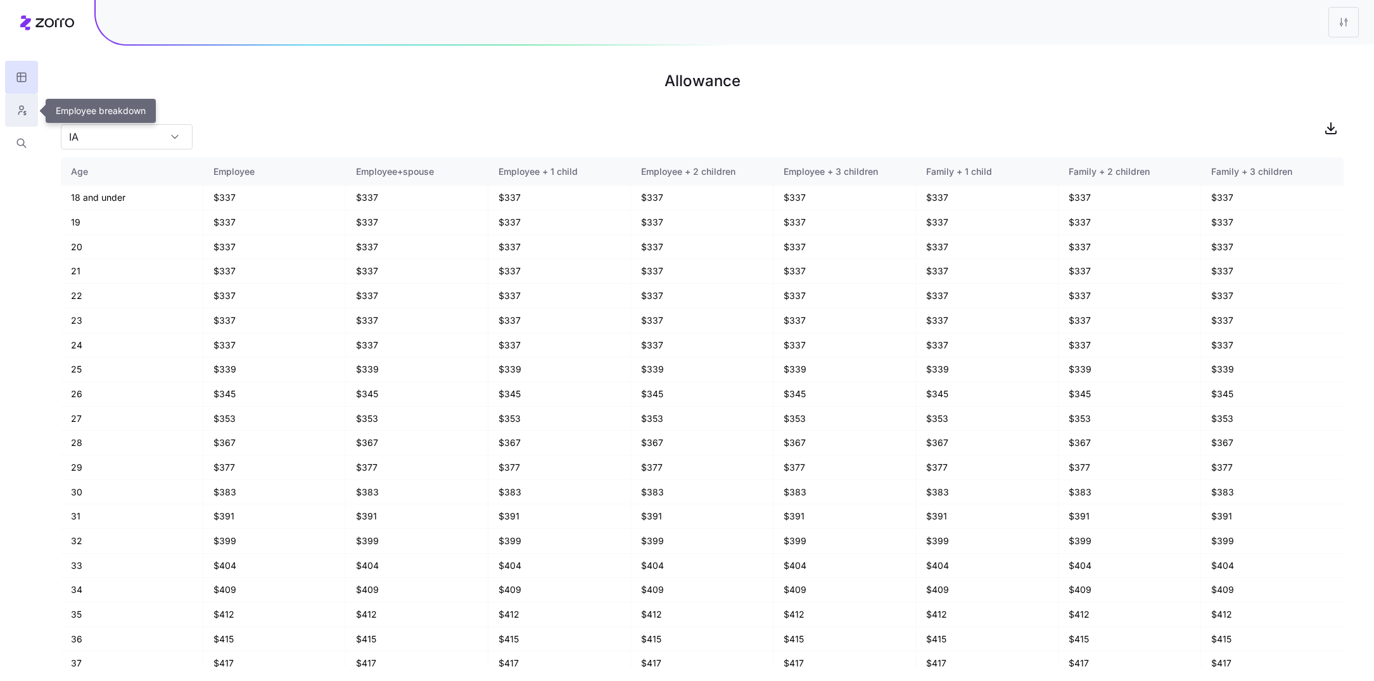
click at [26, 113] on icon "button" at bounding box center [21, 110] width 11 height 13
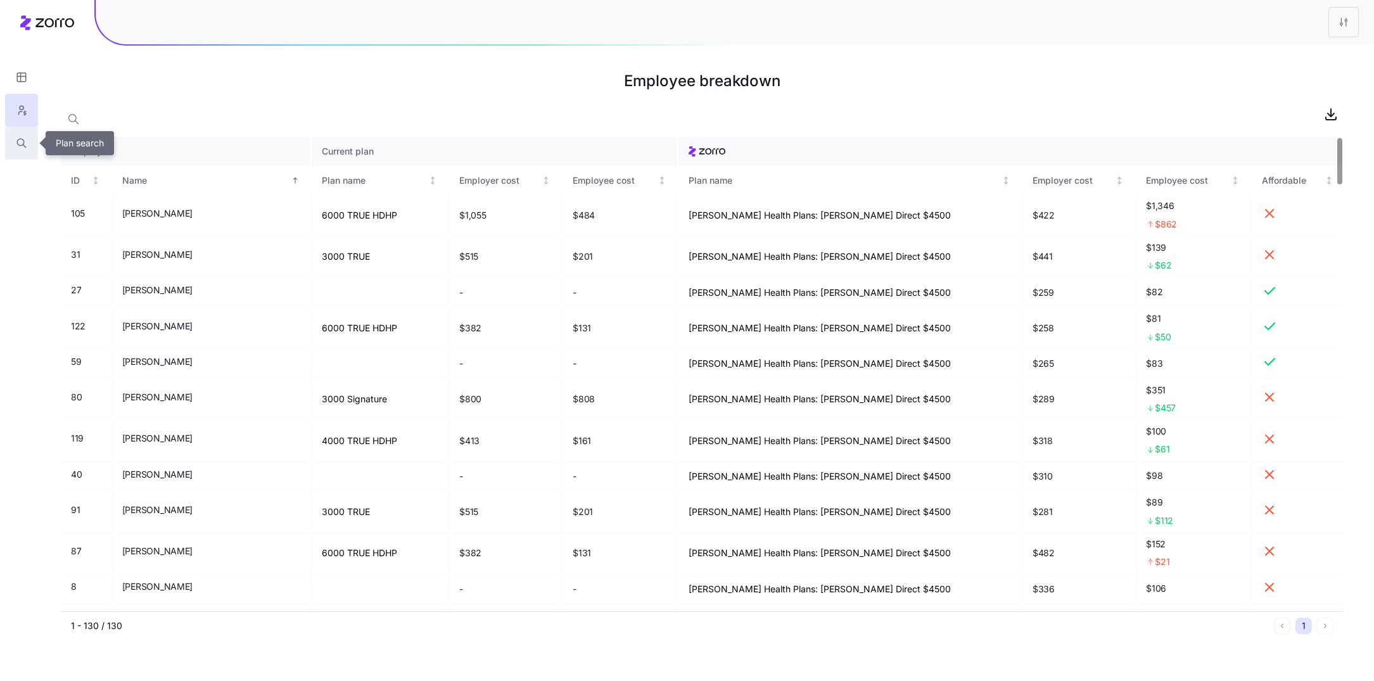
click at [37, 148] on button "button" at bounding box center [21, 143] width 33 height 33
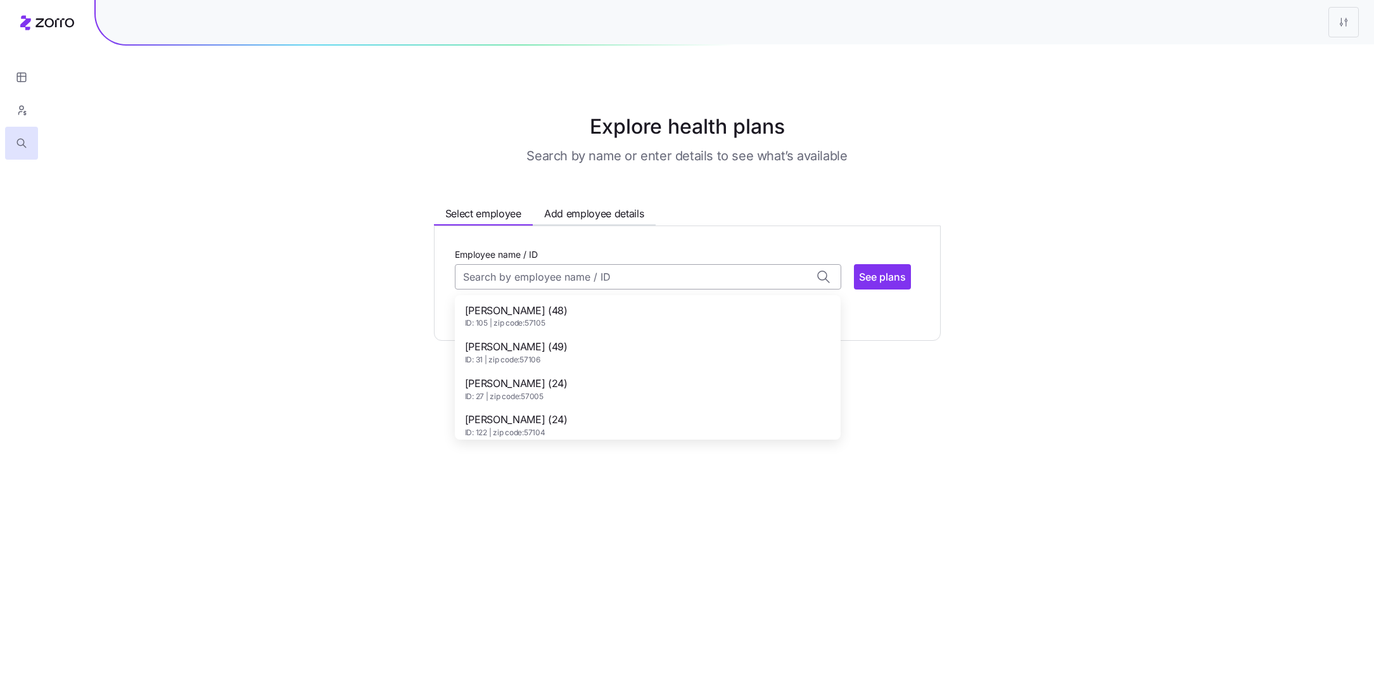
click at [551, 276] on input "Employee name / ID" at bounding box center [648, 276] width 386 height 25
click at [533, 314] on span "[PERSON_NAME] (48)" at bounding box center [516, 311] width 103 height 16
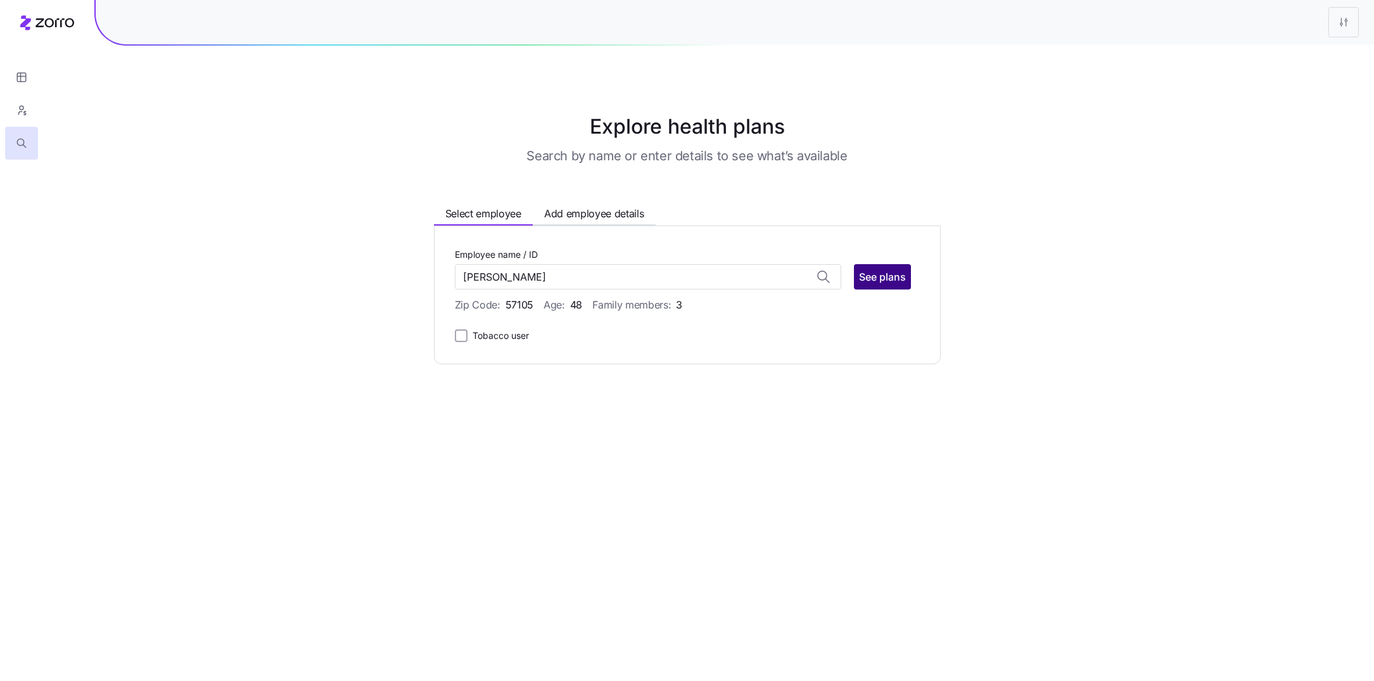
click at [868, 272] on span "See plans" at bounding box center [882, 276] width 47 height 15
type input "[PERSON_NAME] (ID: 105)"
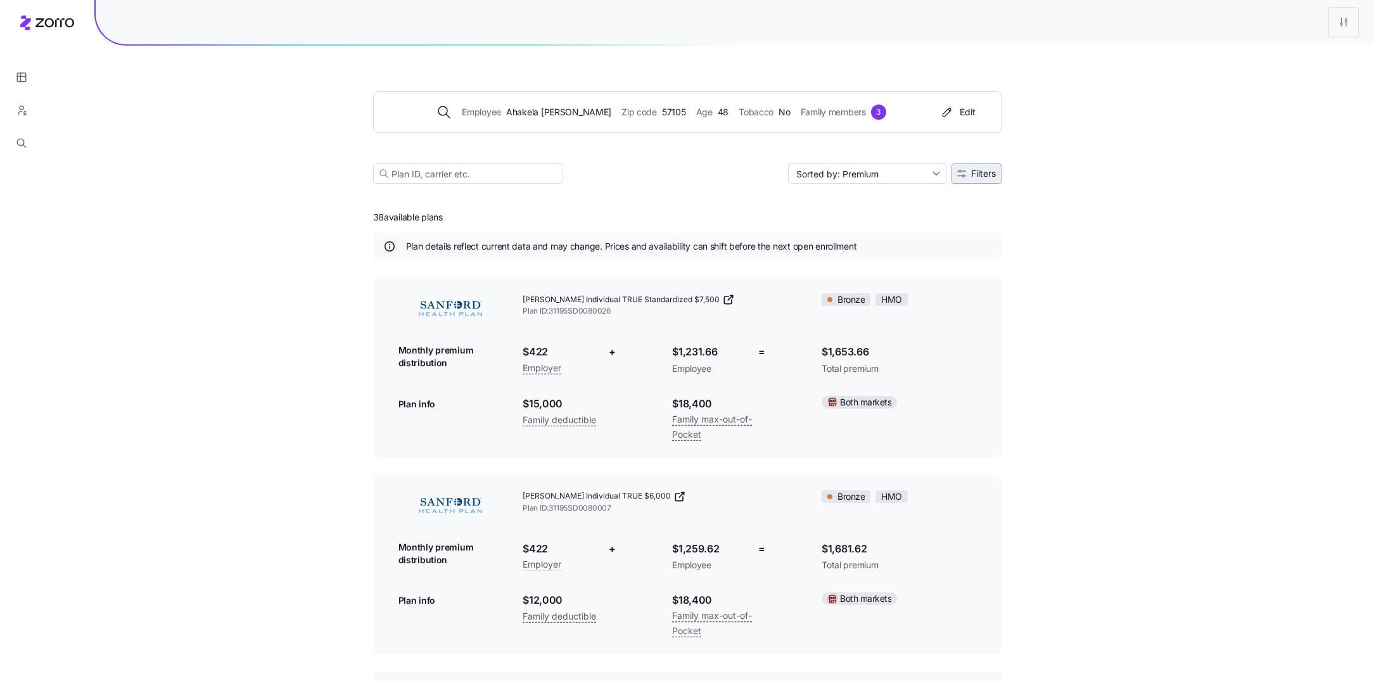
click at [985, 169] on span "Filters" at bounding box center [983, 173] width 25 height 9
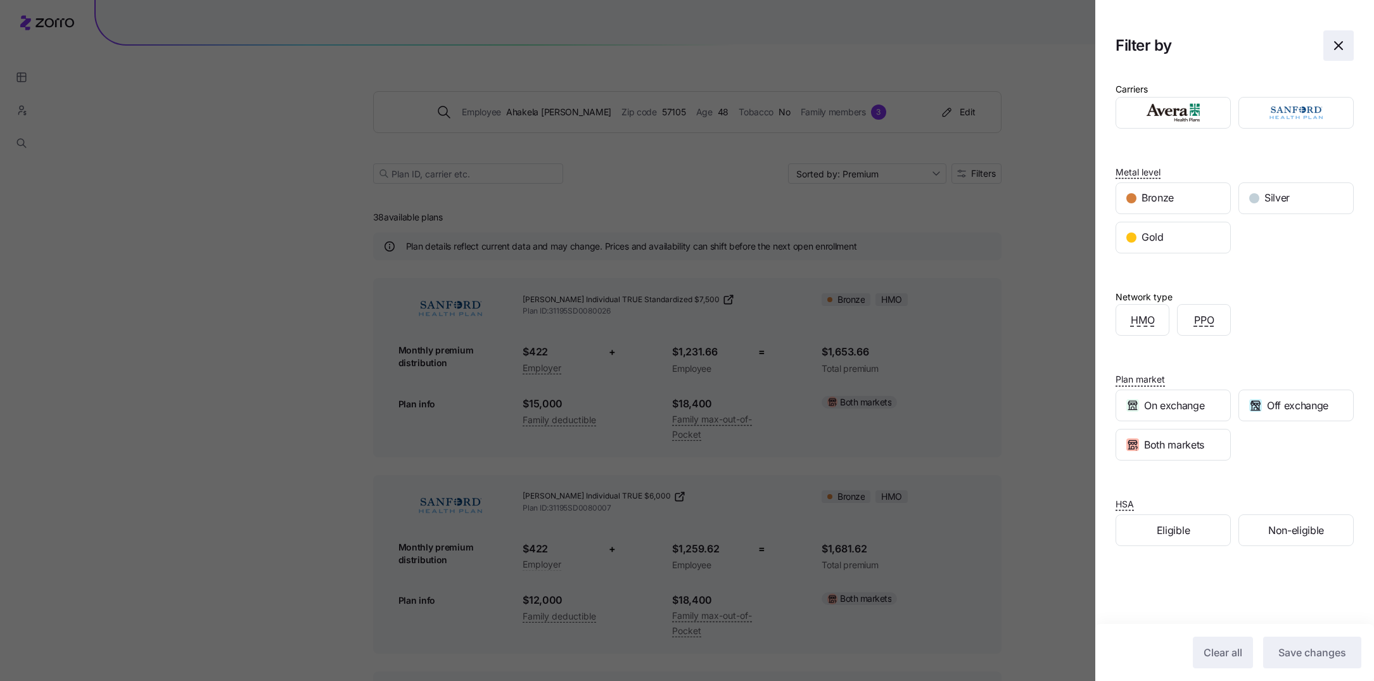
click at [1340, 52] on icon "button" at bounding box center [1338, 45] width 15 height 15
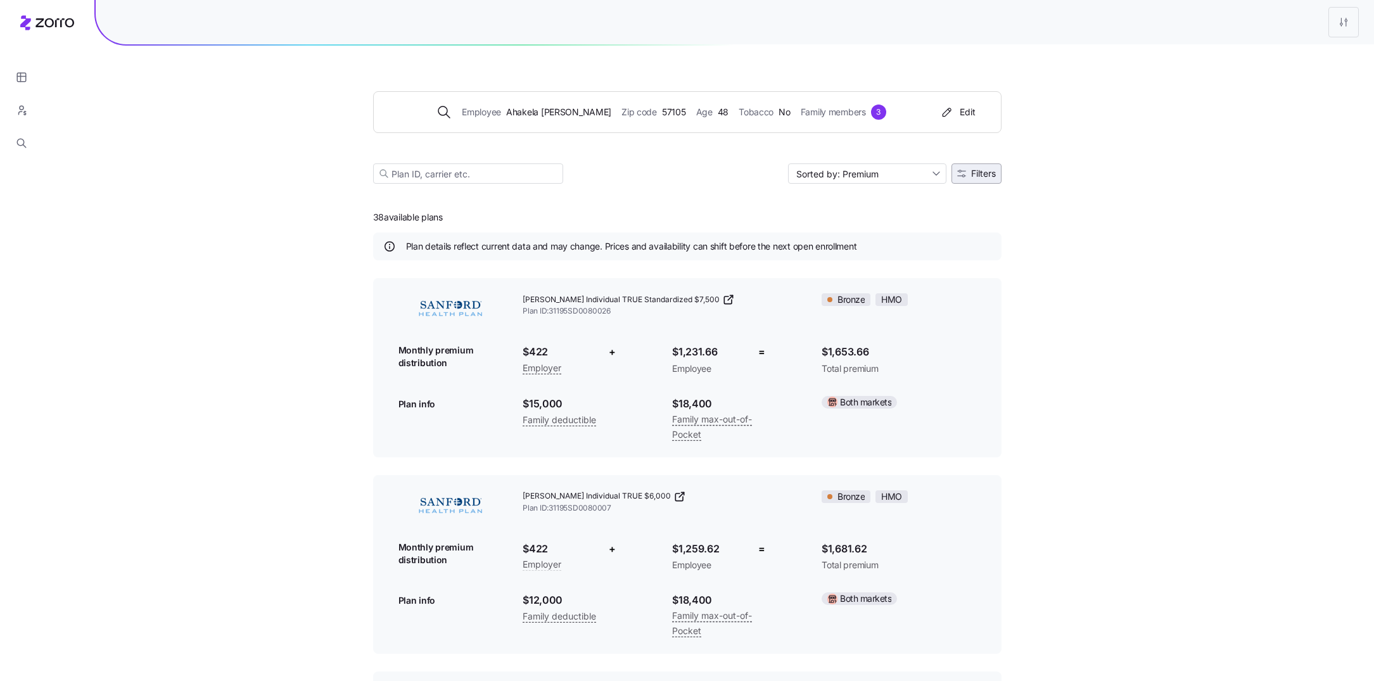
click at [971, 169] on span "Filters" at bounding box center [983, 173] width 25 height 9
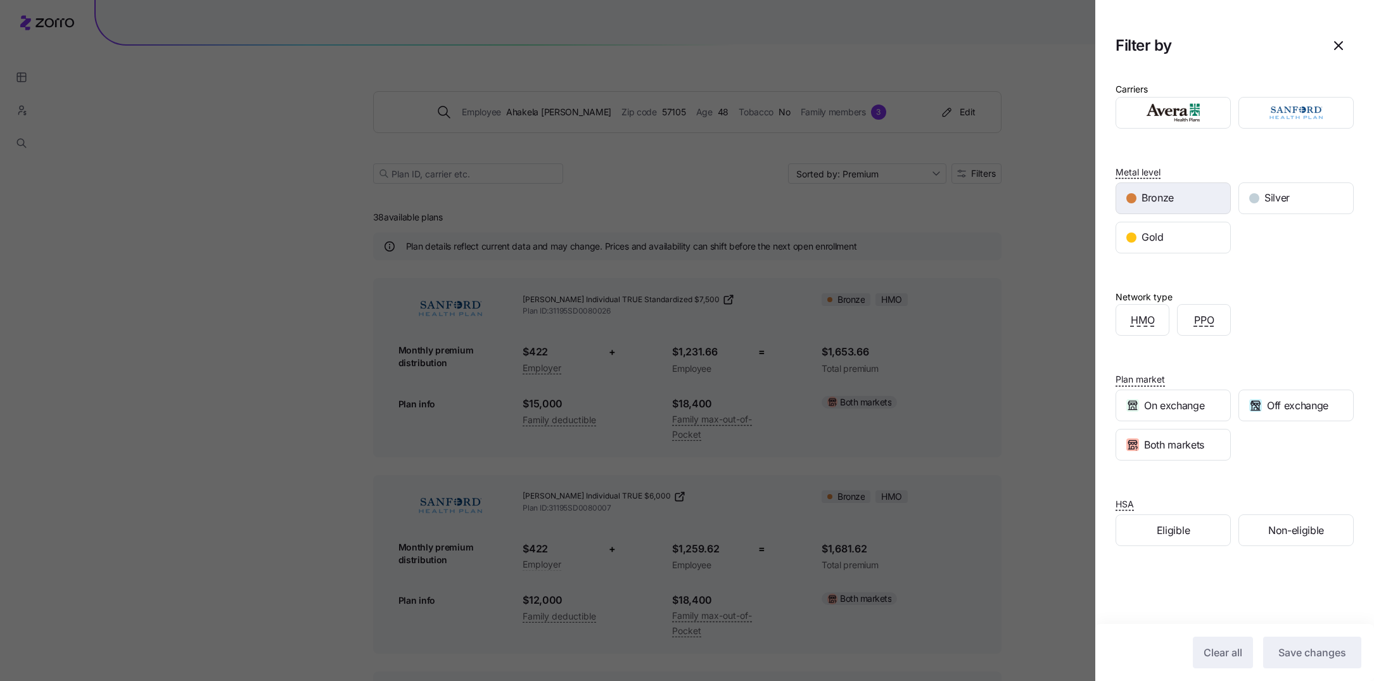
click at [1167, 201] on span "Bronze" at bounding box center [1157, 198] width 32 height 16
click at [1313, 654] on span "Save changes" at bounding box center [1312, 652] width 68 height 15
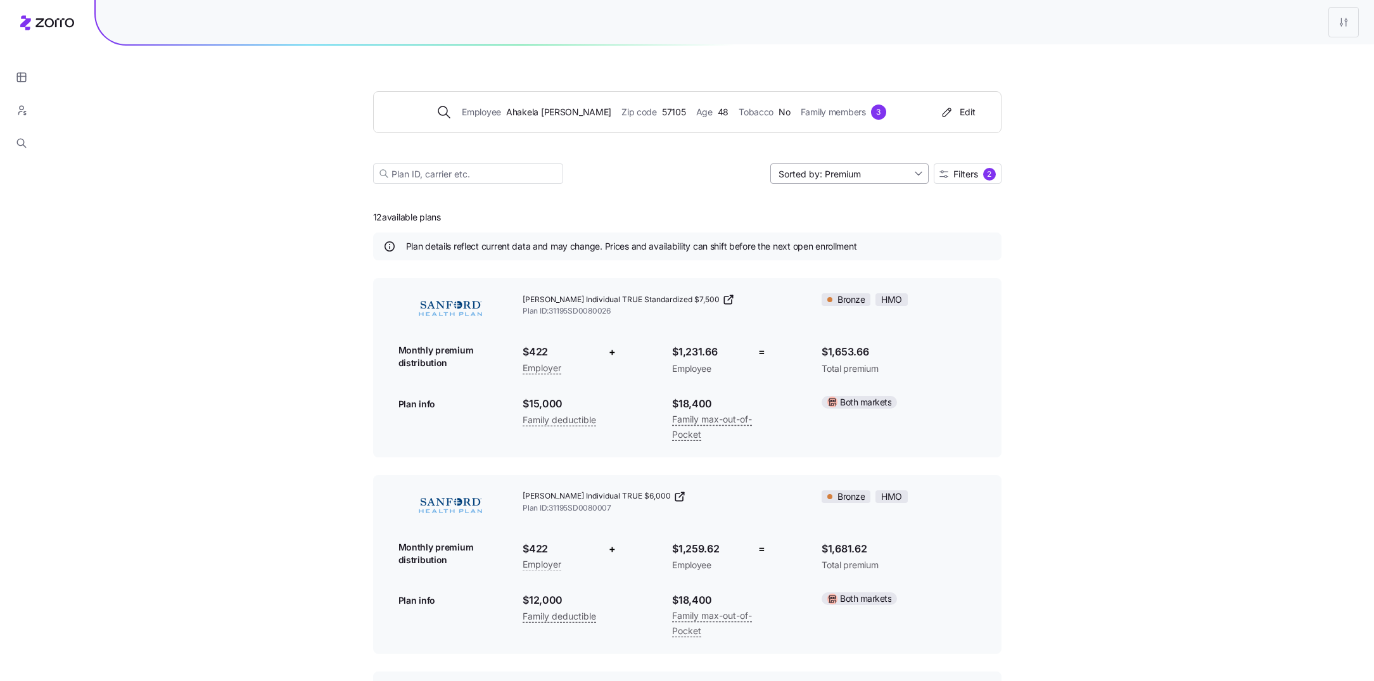
click at [877, 168] on input "Sorted by: Premium" at bounding box center [849, 173] width 158 height 20
click at [975, 174] on span "Filters" at bounding box center [965, 174] width 25 height 9
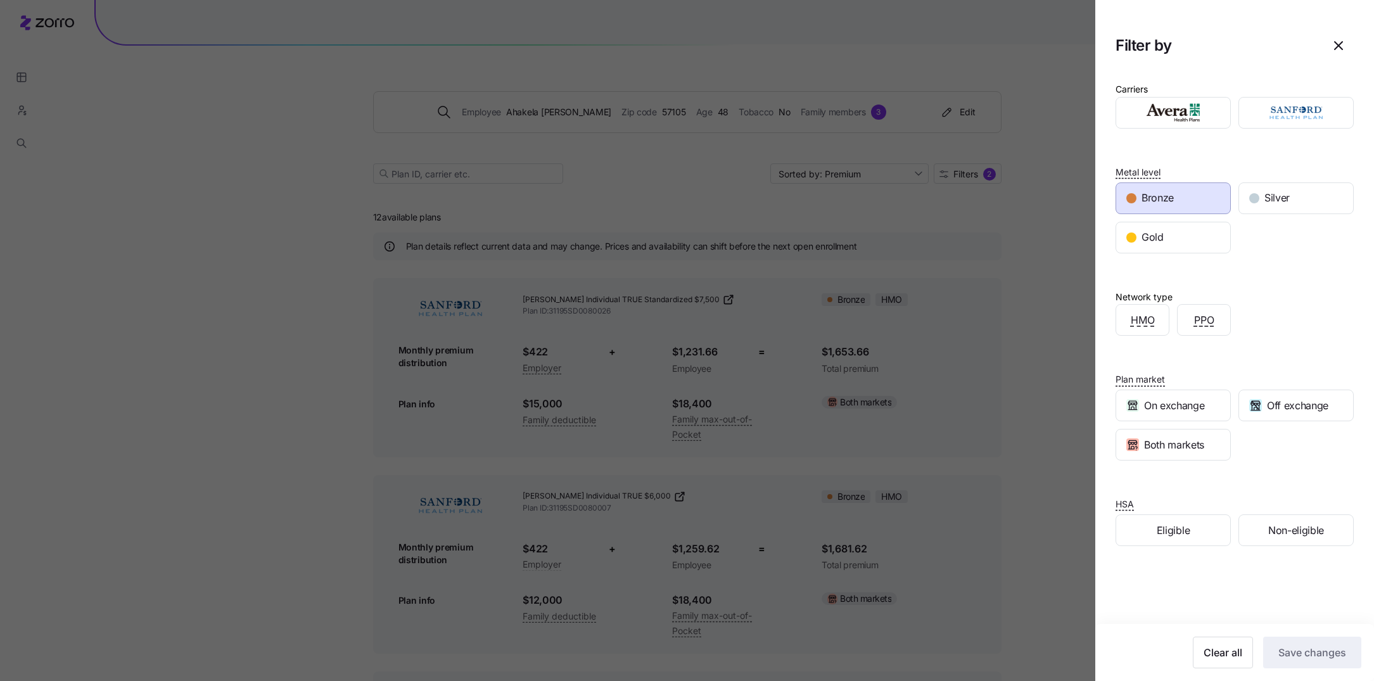
click at [1187, 207] on div "Bronze" at bounding box center [1173, 198] width 114 height 30
click at [1171, 250] on div "Gold" at bounding box center [1173, 237] width 114 height 30
click at [1296, 654] on span "Save changes" at bounding box center [1312, 652] width 68 height 15
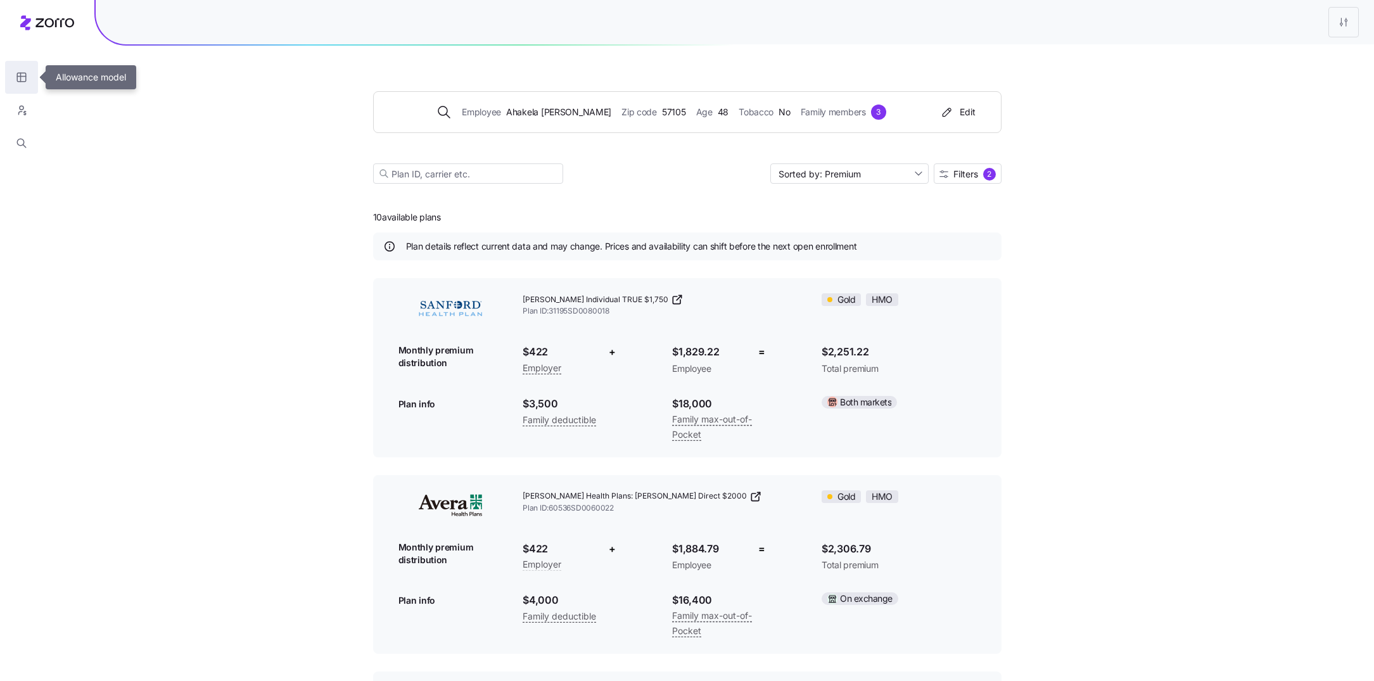
click at [23, 79] on icon "button" at bounding box center [21, 77] width 11 height 13
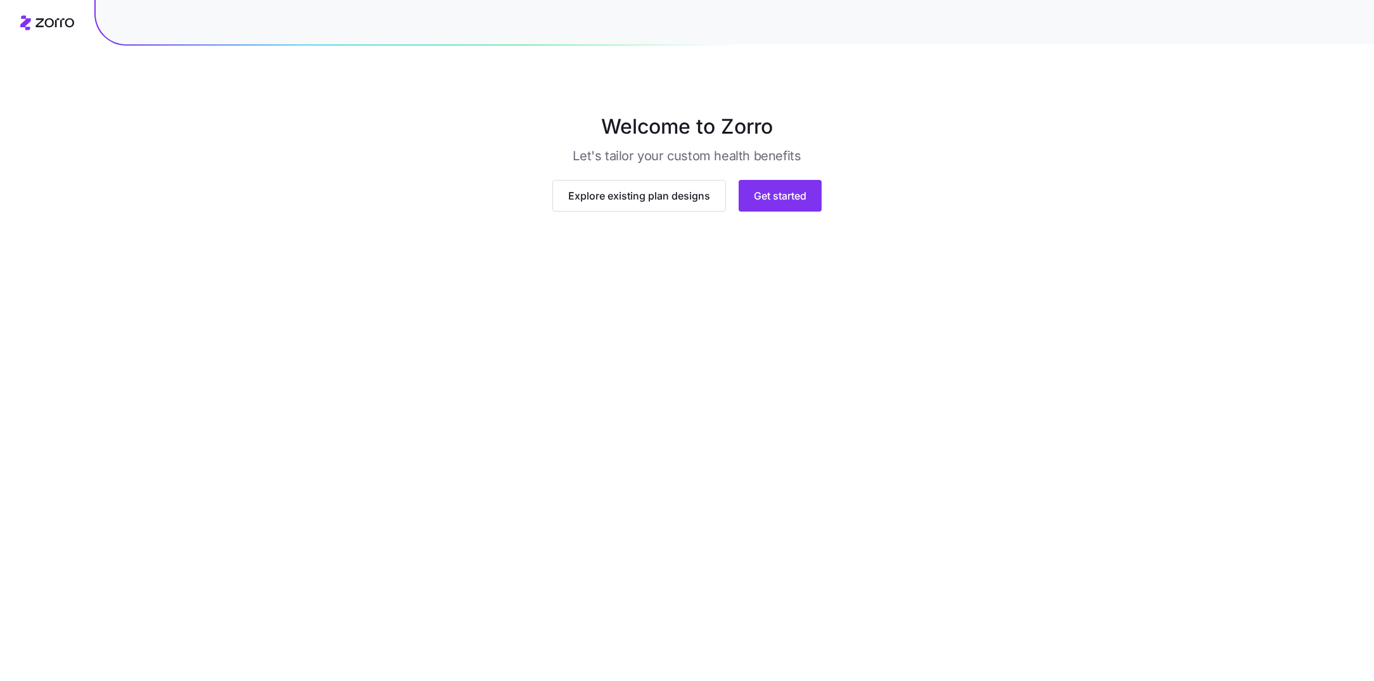
click at [807, 471] on main "Welcome to Zorro Let's tailor your custom health benefits Explore existing plan…" at bounding box center [687, 340] width 1374 height 681
click at [806, 212] on button "Get started" at bounding box center [780, 196] width 83 height 32
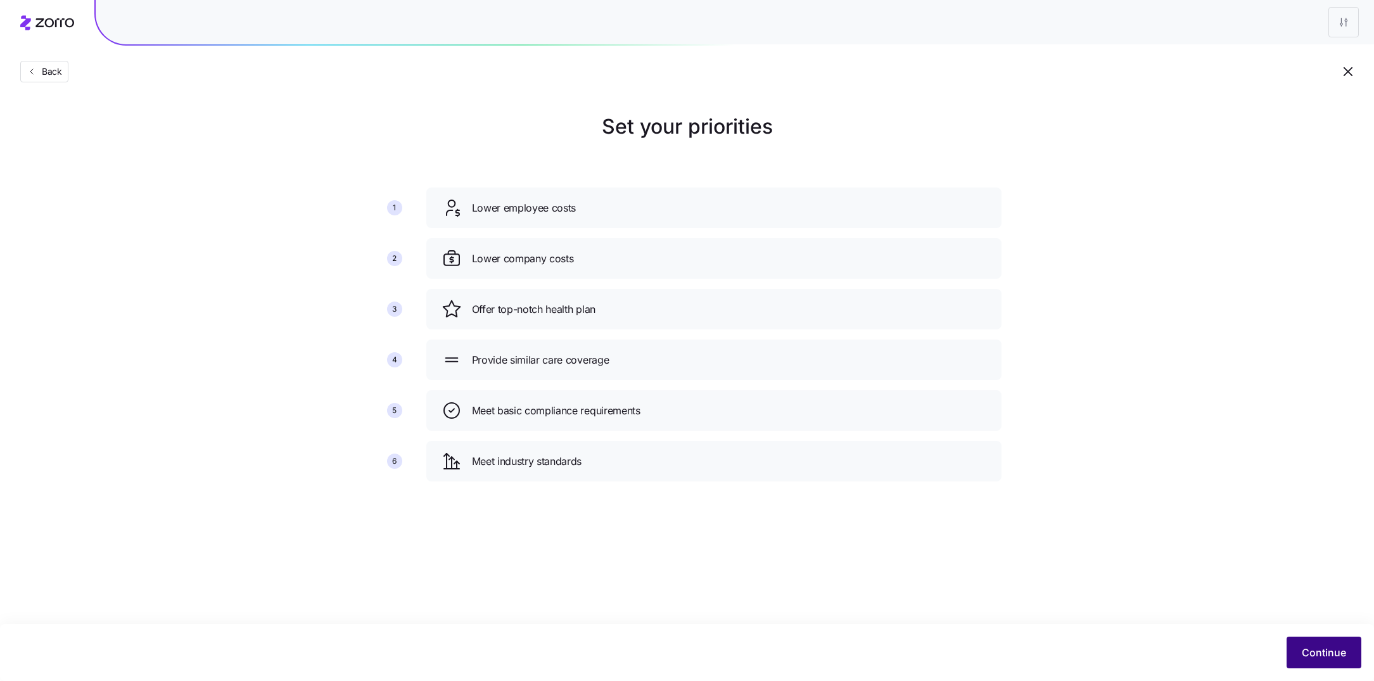
click at [1336, 652] on span "Continue" at bounding box center [1324, 652] width 44 height 15
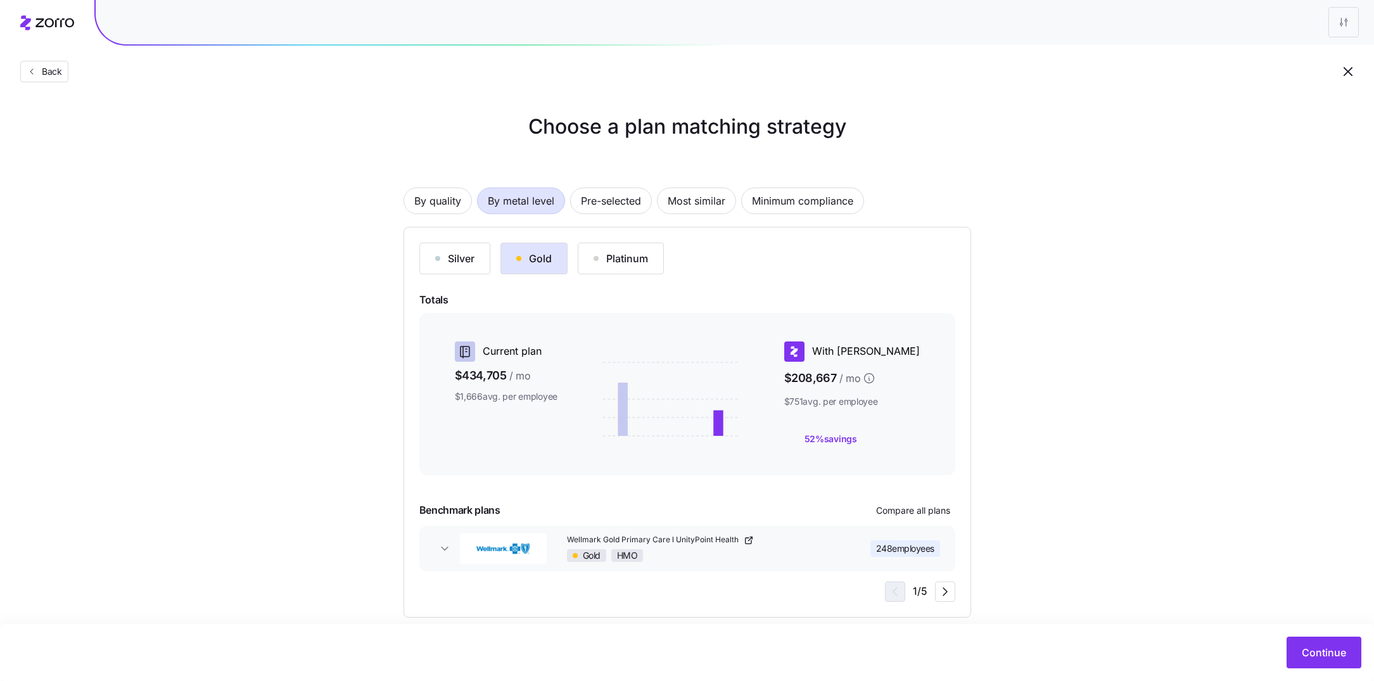
scroll to position [17, 0]
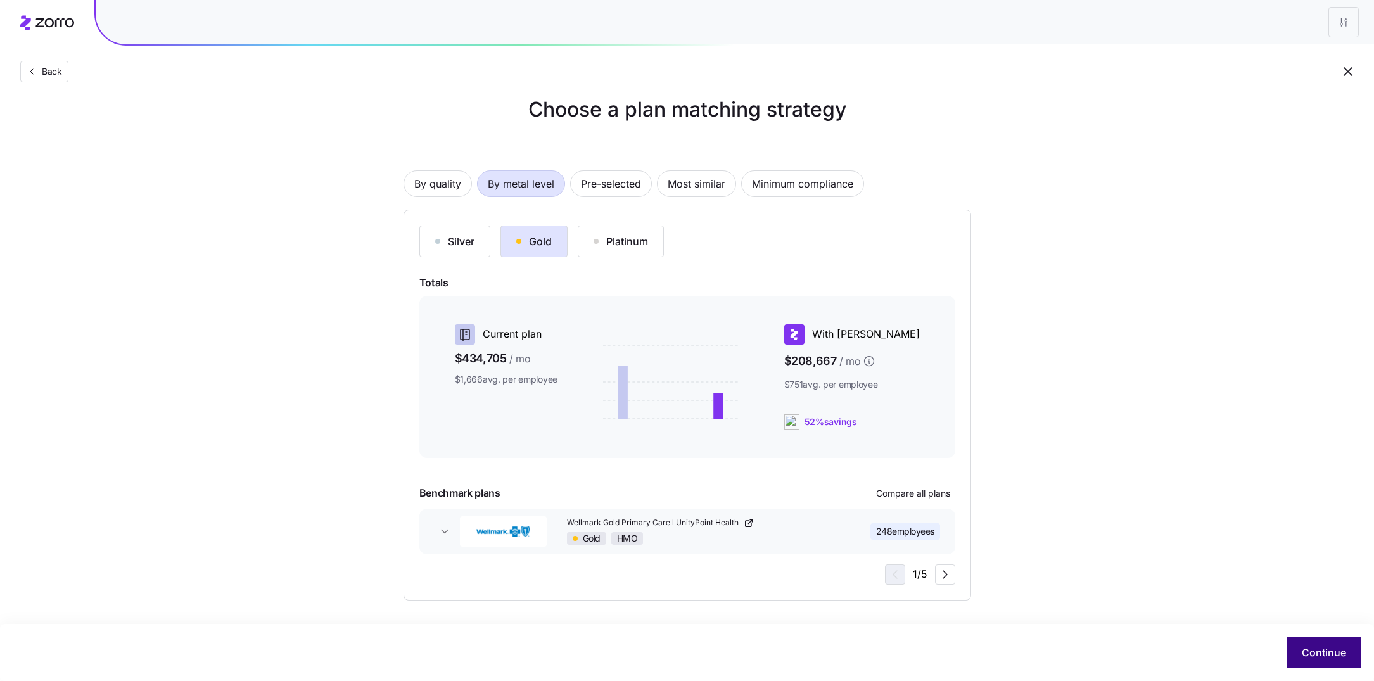
click at [1302, 645] on span "Continue" at bounding box center [1324, 652] width 44 height 15
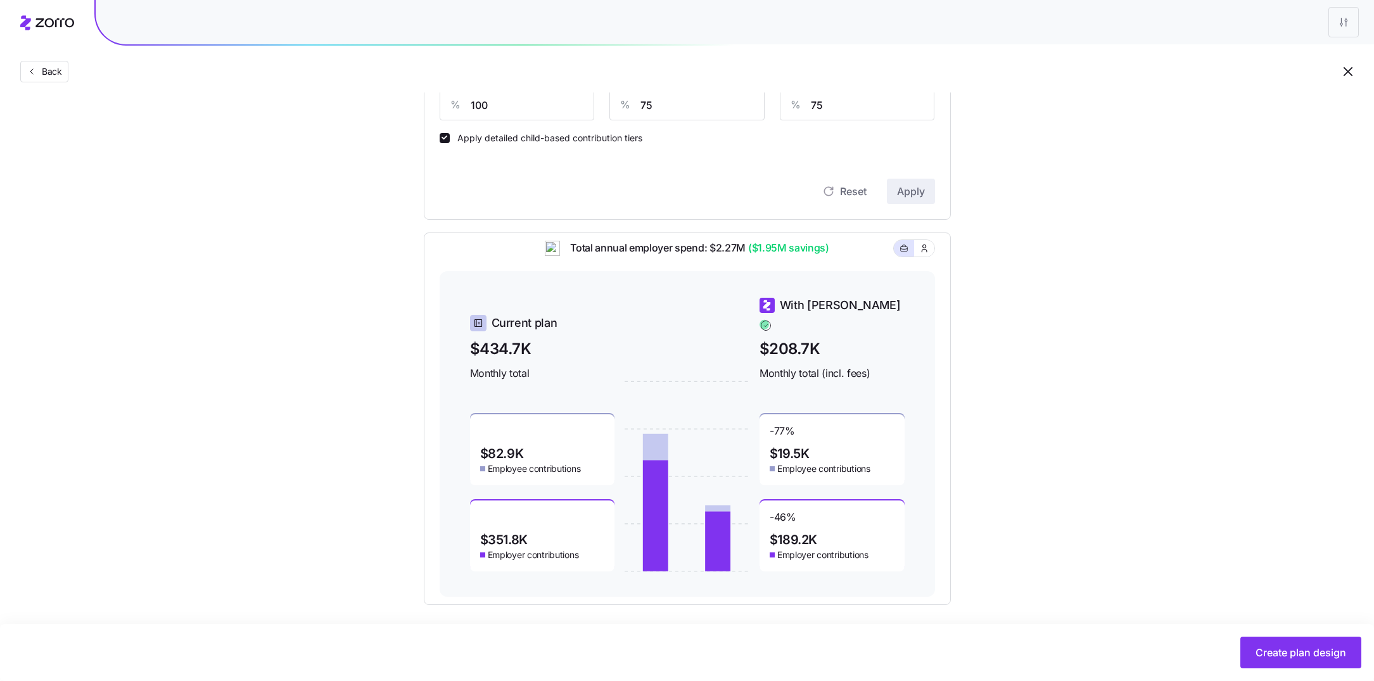
scroll to position [376, 0]
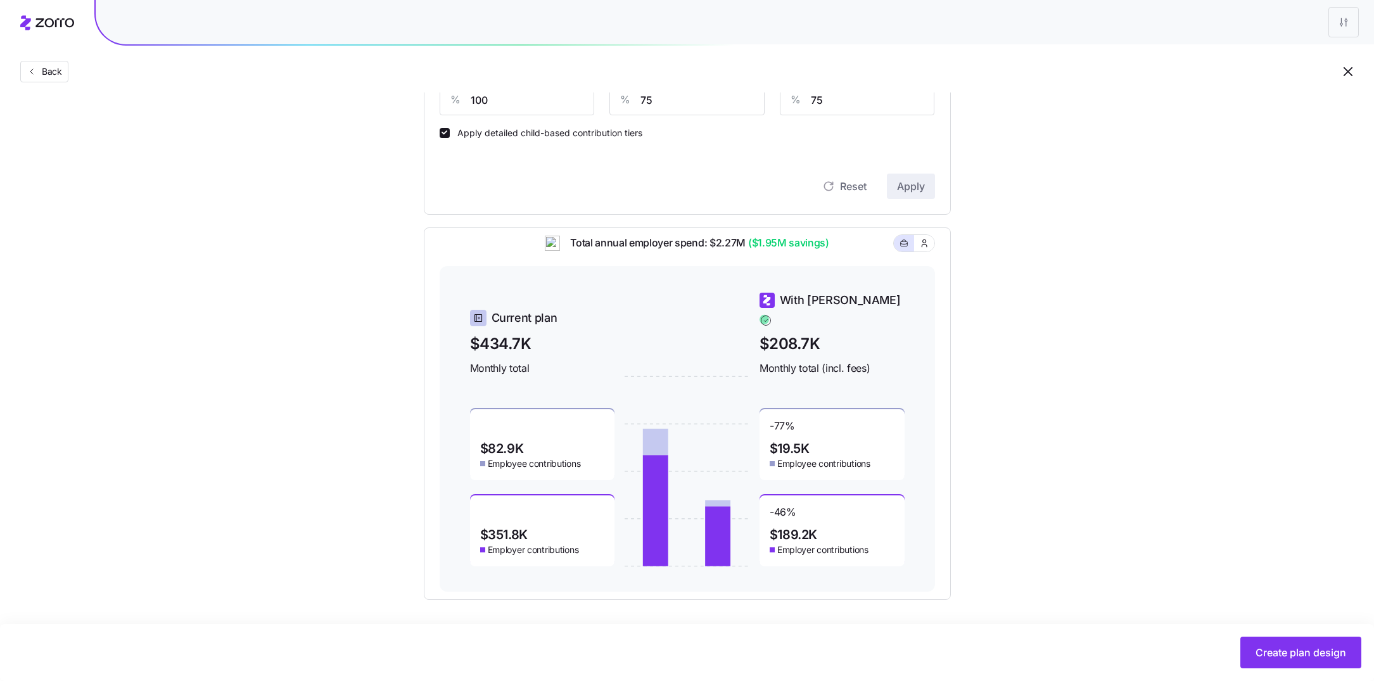
click at [1083, 319] on div "Set your contribution Compliant Industry Generous Current Contribution Classes …" at bounding box center [687, 167] width 1374 height 865
